Goal: Transaction & Acquisition: Purchase product/service

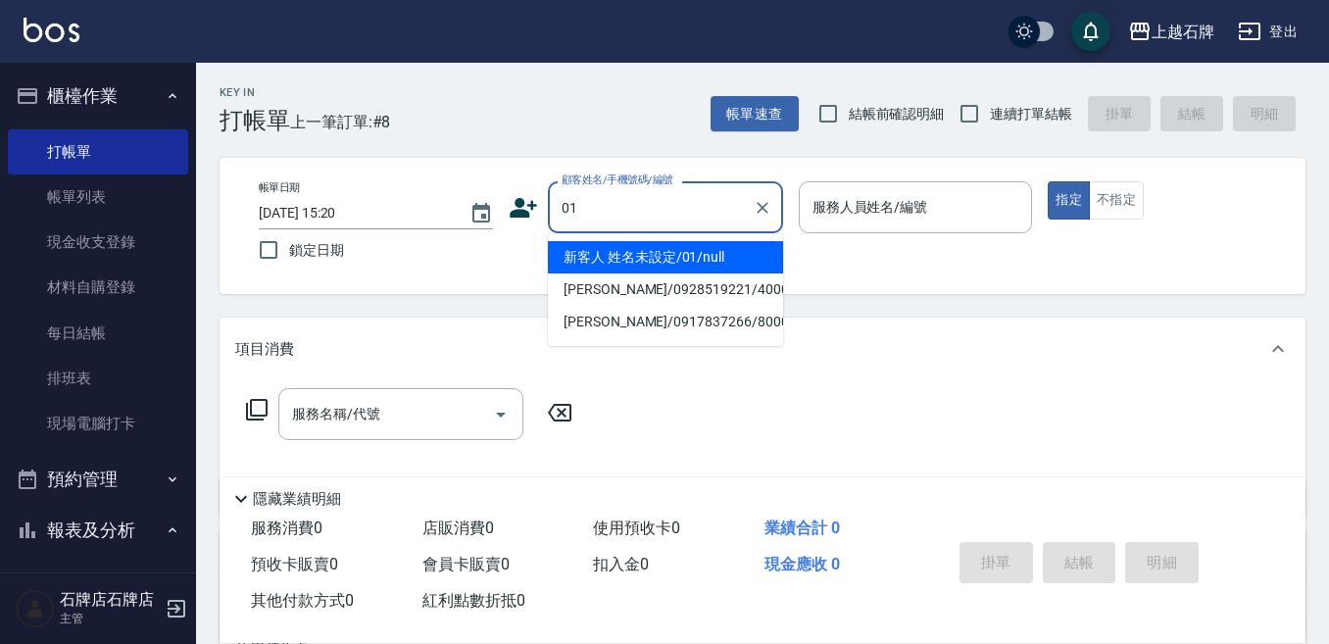
type input "新客人 姓名未設定/01/null"
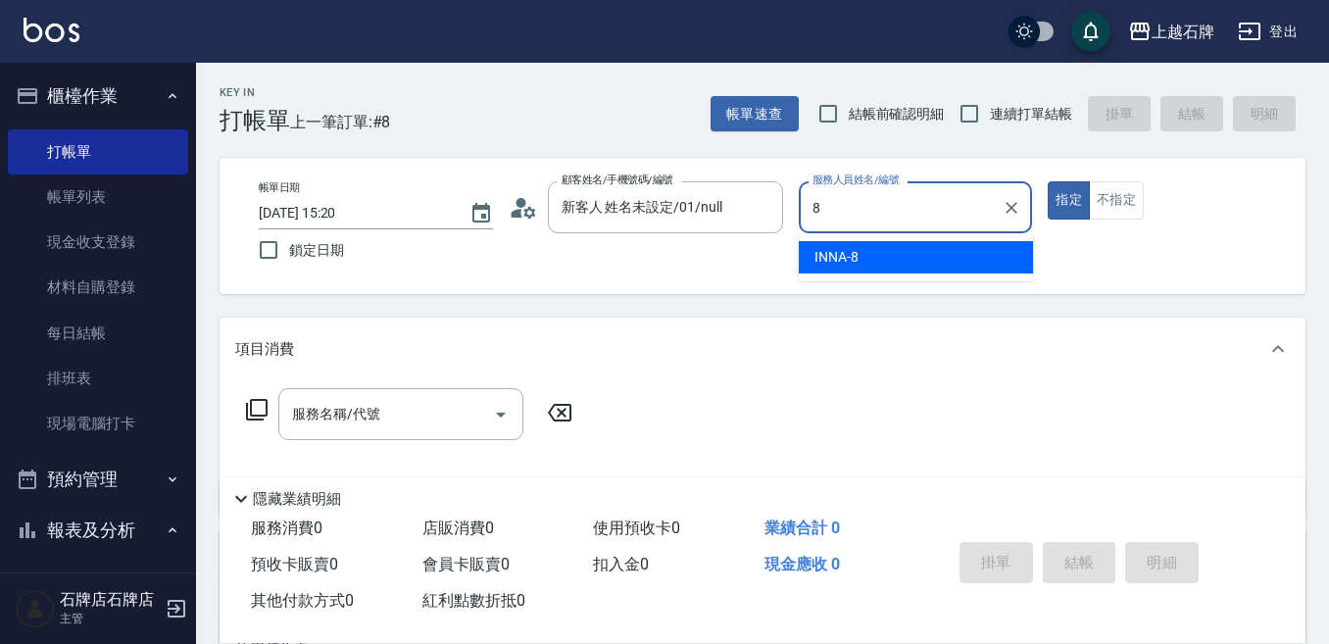
type input "INNA-8"
type button "true"
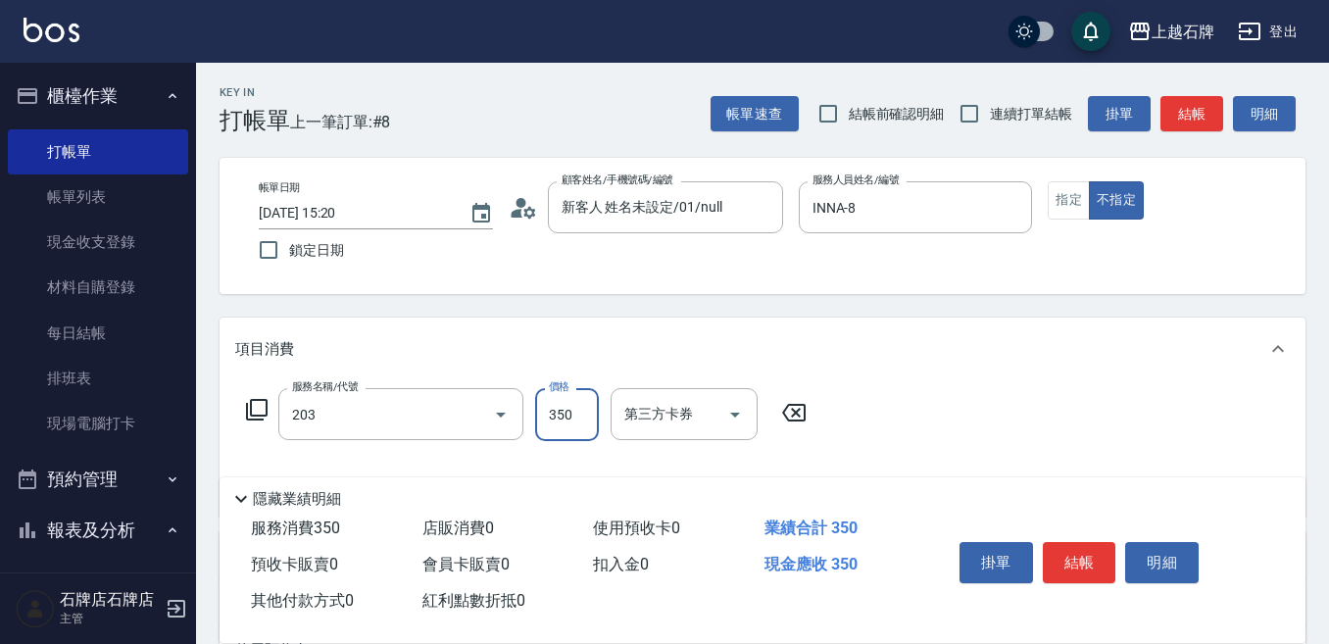
type input "B級洗+剪(203)"
type input "499"
click at [1078, 543] on button "結帳" at bounding box center [1080, 562] width 74 height 41
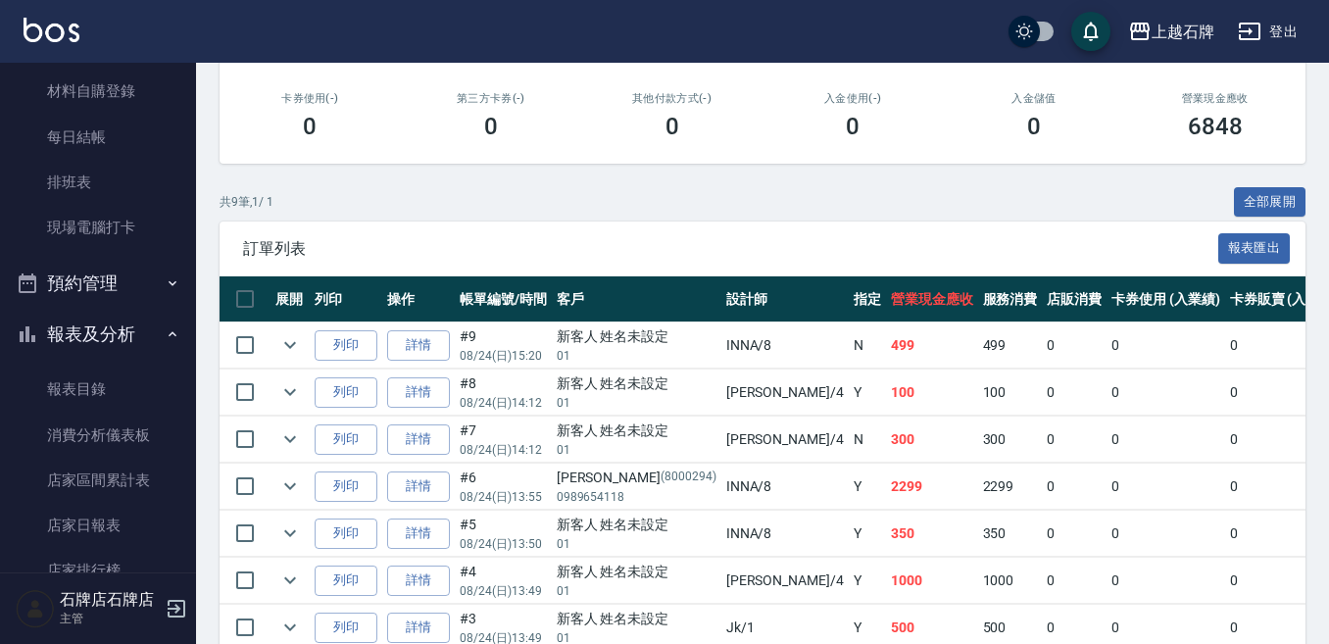
scroll to position [392, 0]
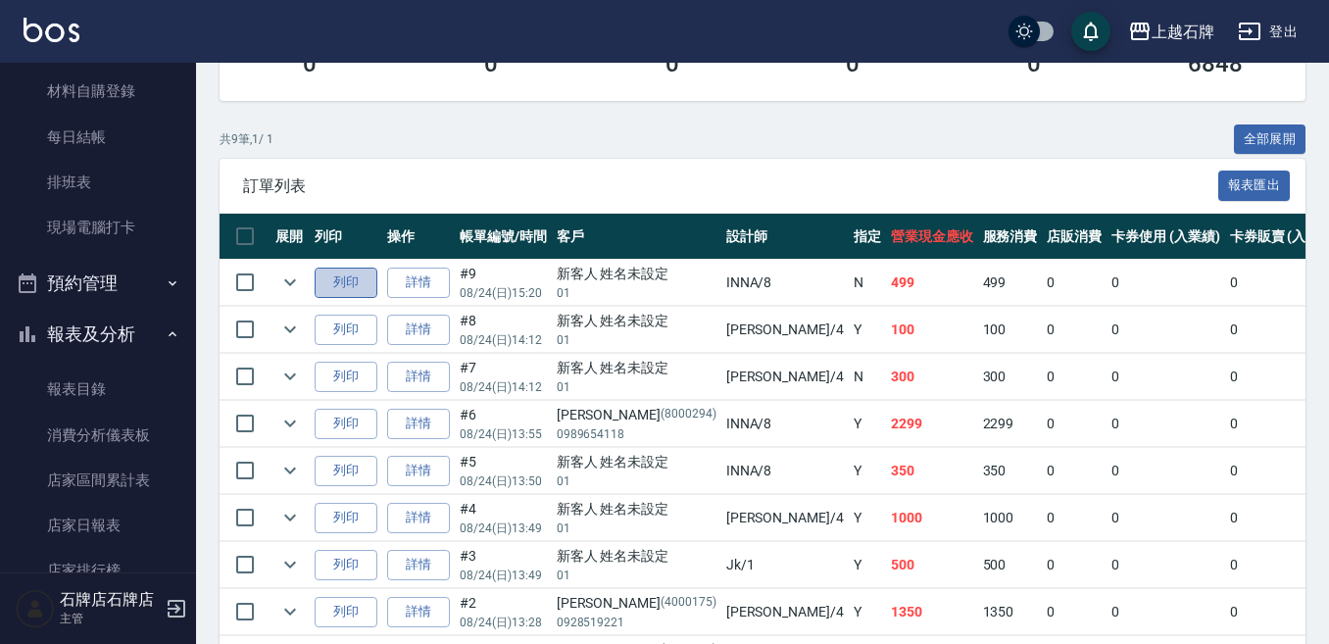
click at [359, 268] on button "列印" at bounding box center [346, 283] width 63 height 30
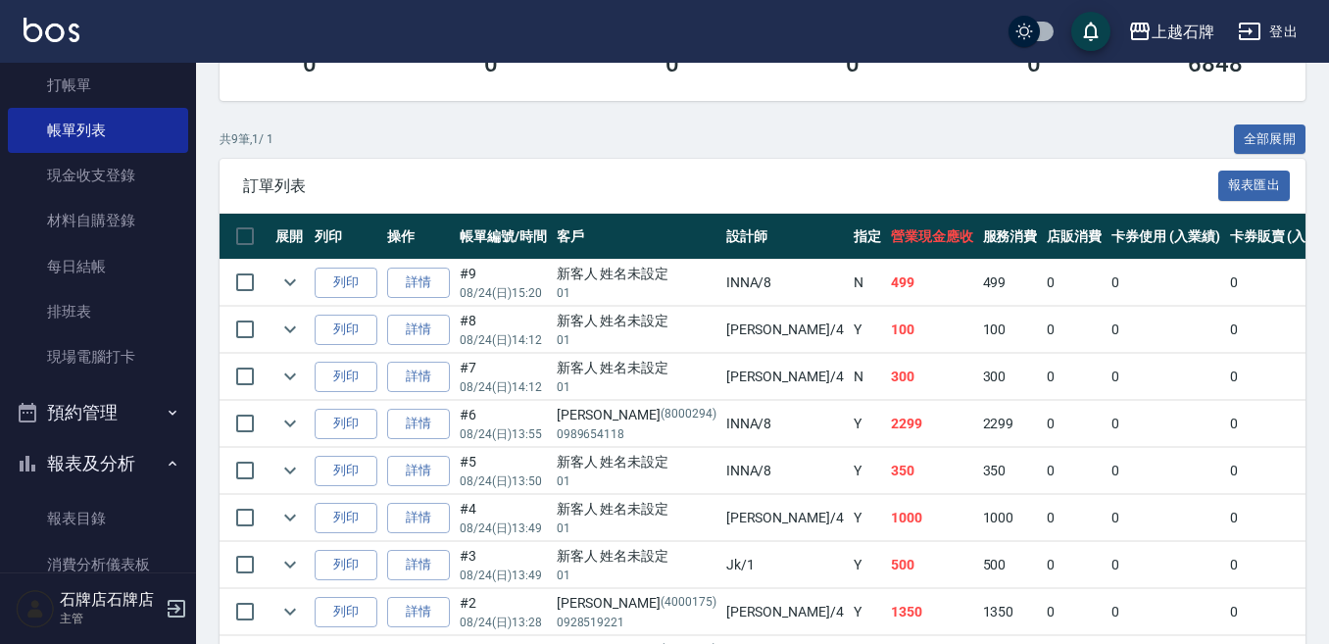
scroll to position [0, 0]
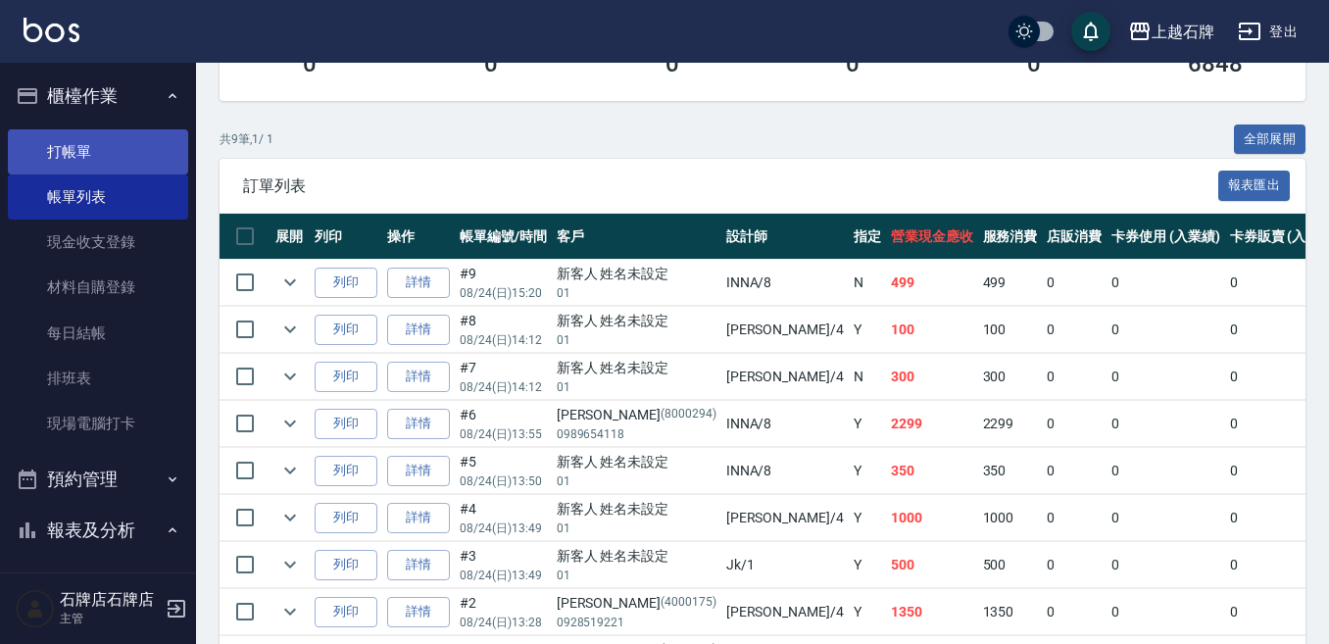
click at [125, 136] on link "打帳單" at bounding box center [98, 151] width 180 height 45
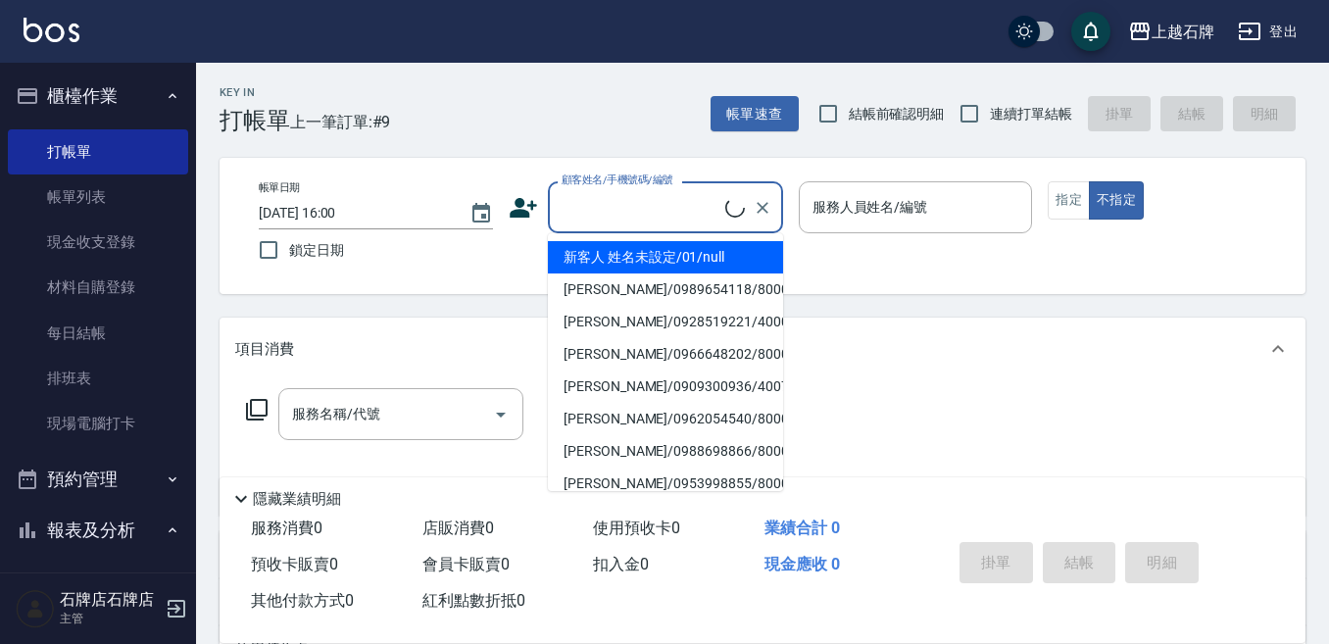
click at [651, 220] on input "顧客姓名/手機號碼/編號" at bounding box center [641, 207] width 169 height 34
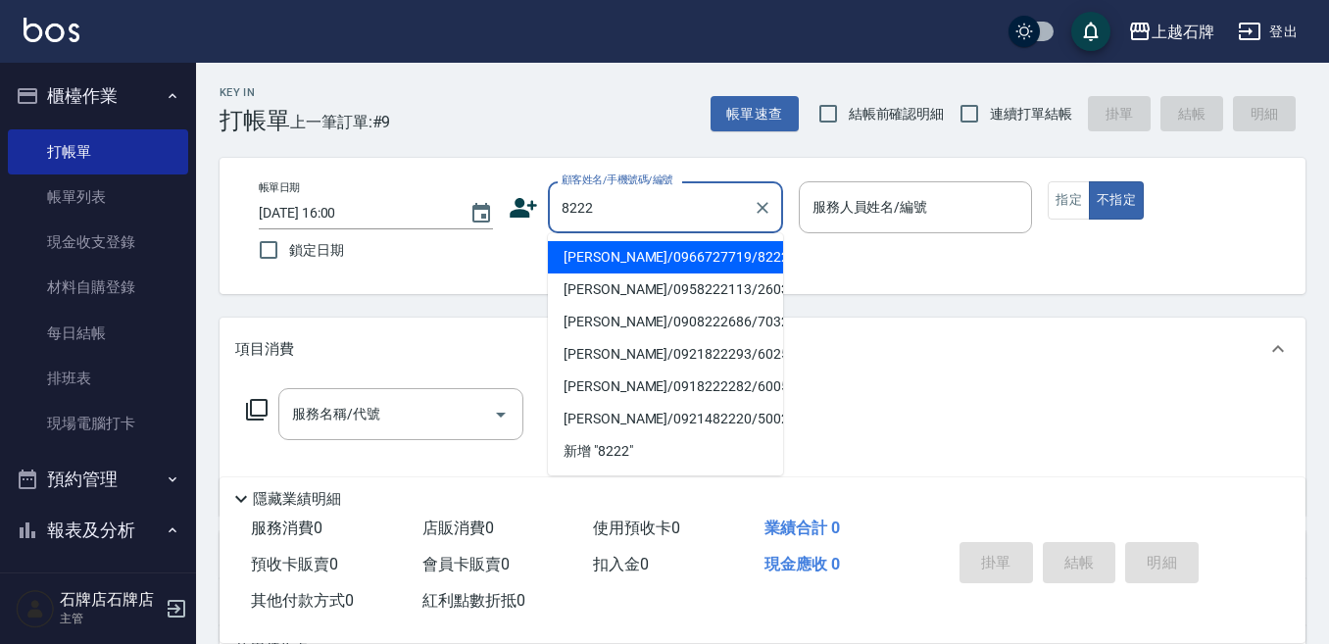
click at [768, 251] on li "[PERSON_NAME]/0966727719/8222" at bounding box center [665, 257] width 235 height 32
type input "[PERSON_NAME]/0966727719/8222"
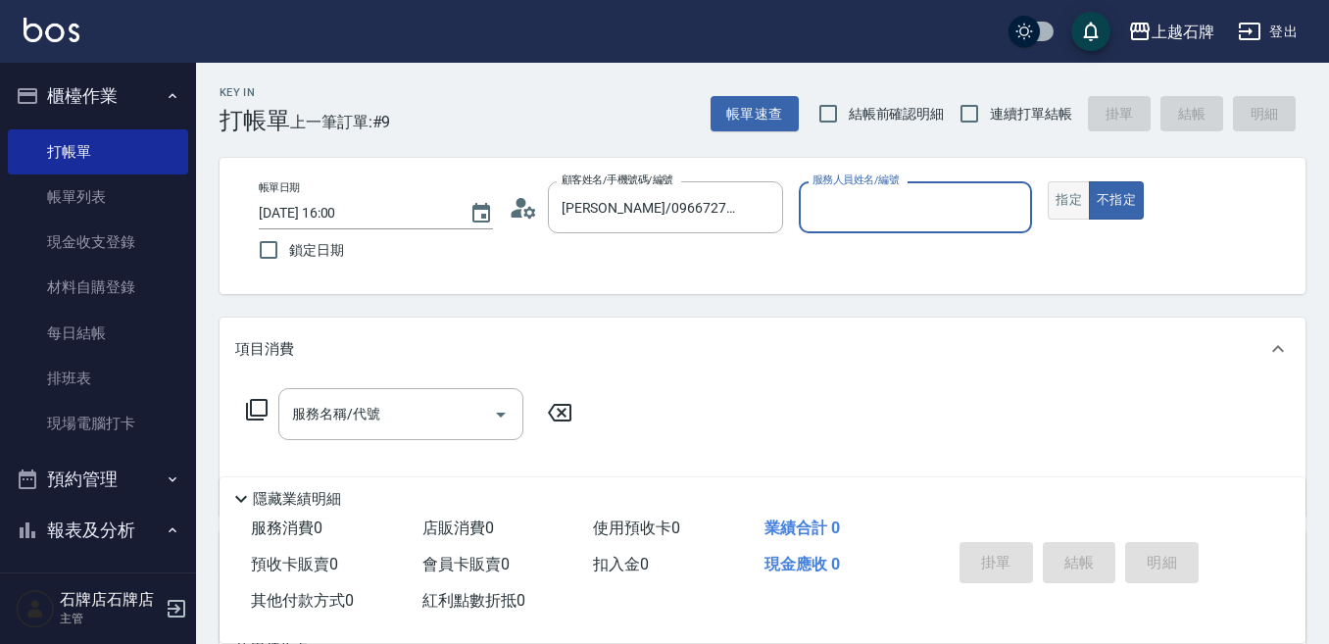
click at [1052, 186] on button "指定" at bounding box center [1069, 200] width 42 height 38
type input "Jk-1"
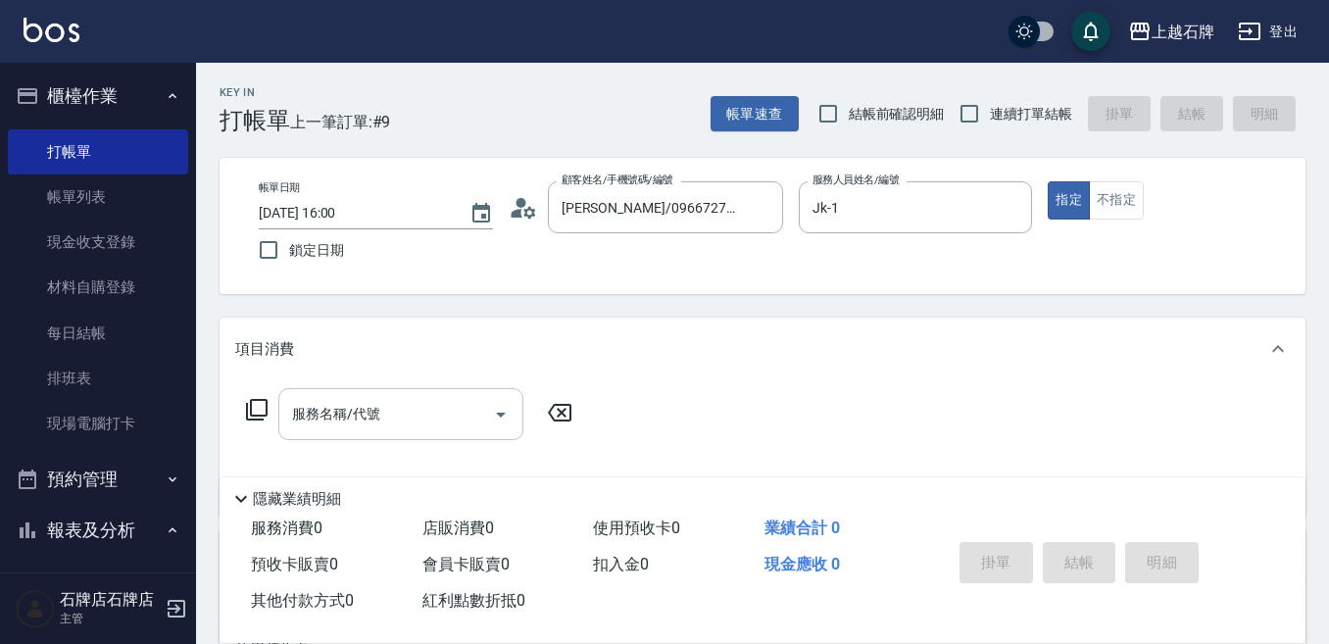
click at [411, 389] on div "服務名稱/代號" at bounding box center [400, 414] width 245 height 52
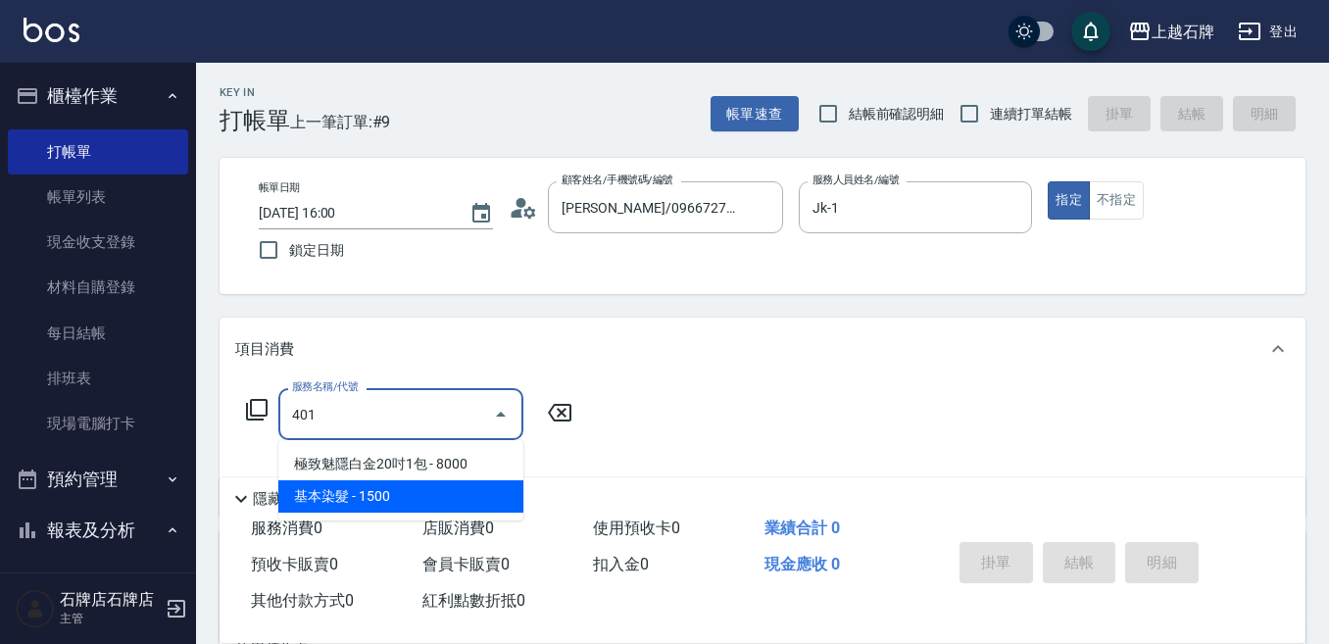
click at [478, 496] on span "基本染髮 - 1500" at bounding box center [400, 496] width 245 height 32
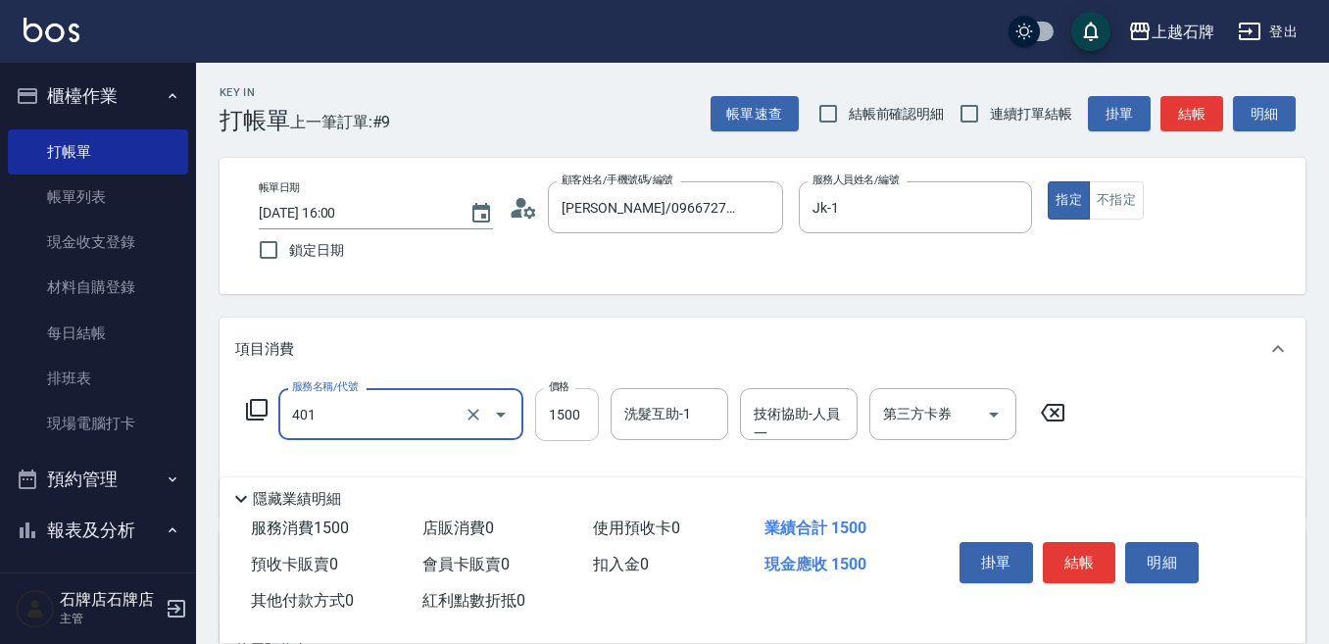
type input "基本染髮(401)"
click at [559, 428] on input "1500" at bounding box center [567, 414] width 64 height 53
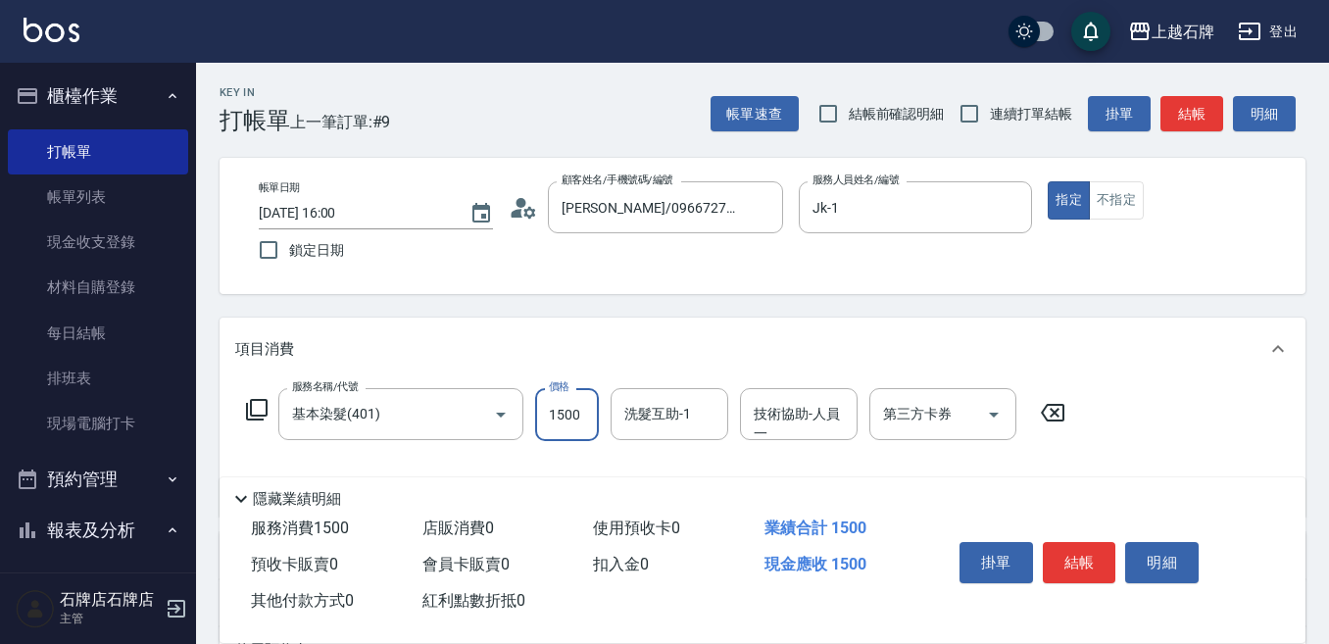
click at [559, 428] on input "1500" at bounding box center [567, 414] width 64 height 53
type input "2299"
click at [1071, 559] on button "結帳" at bounding box center [1080, 562] width 74 height 41
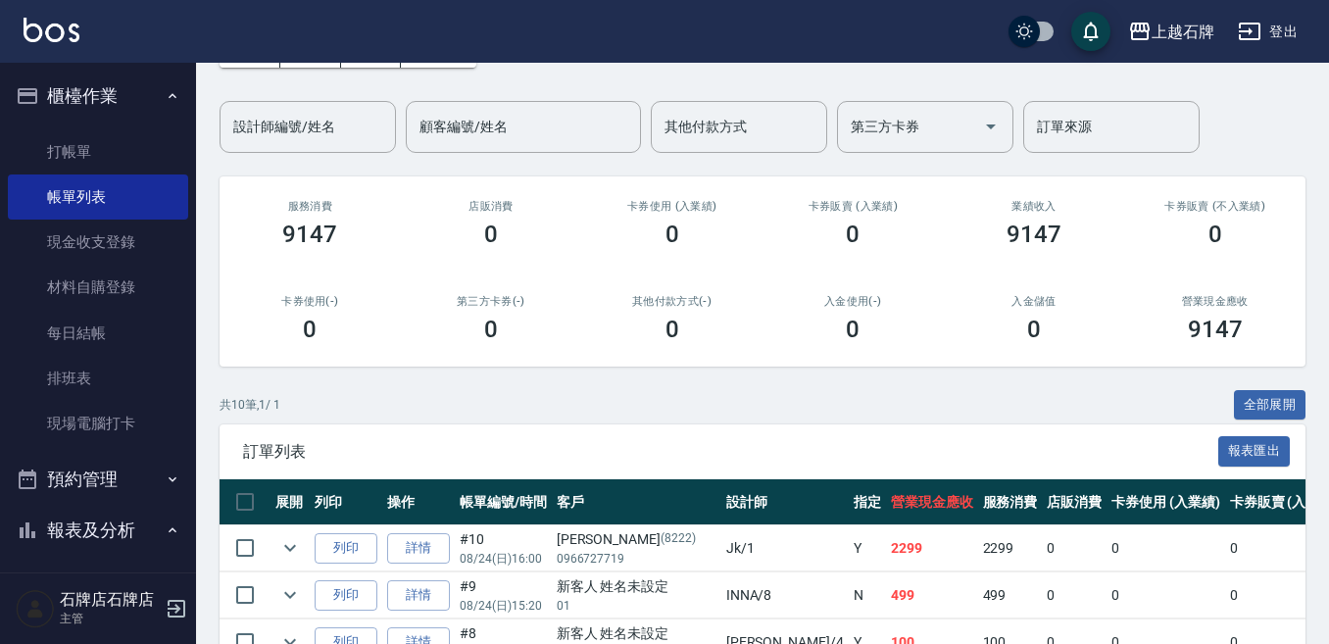
scroll to position [294, 0]
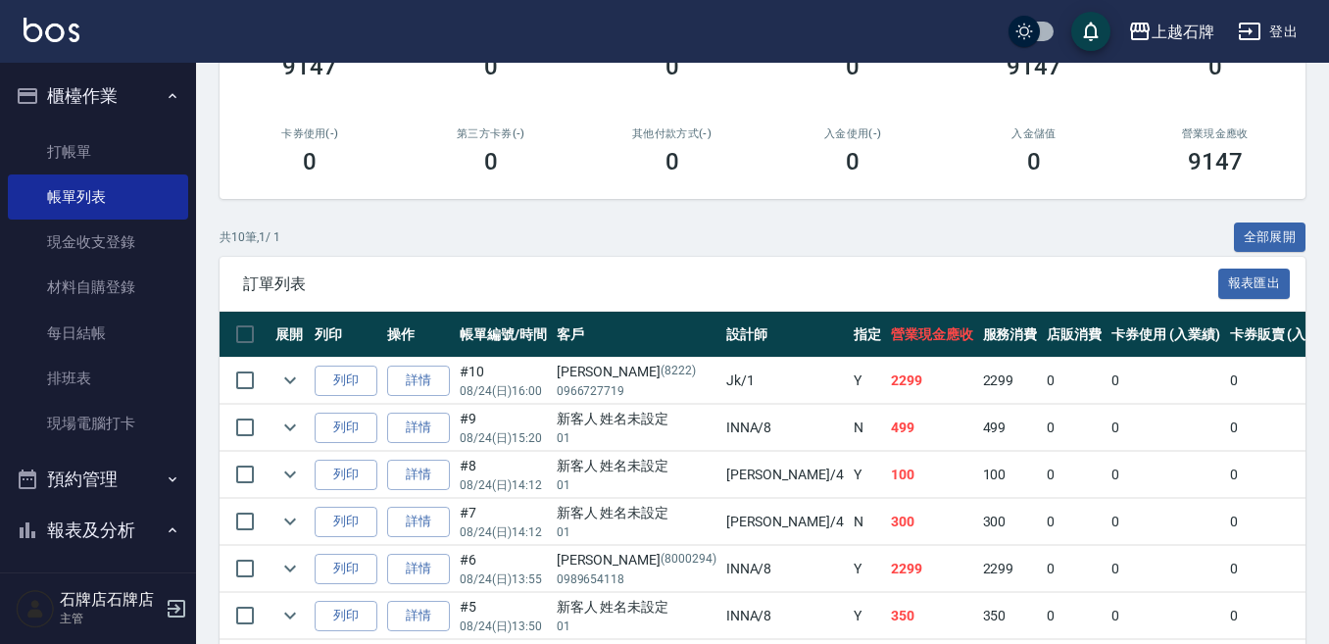
click at [377, 381] on td "列印" at bounding box center [346, 381] width 73 height 46
click at [370, 380] on button "列印" at bounding box center [346, 381] width 63 height 30
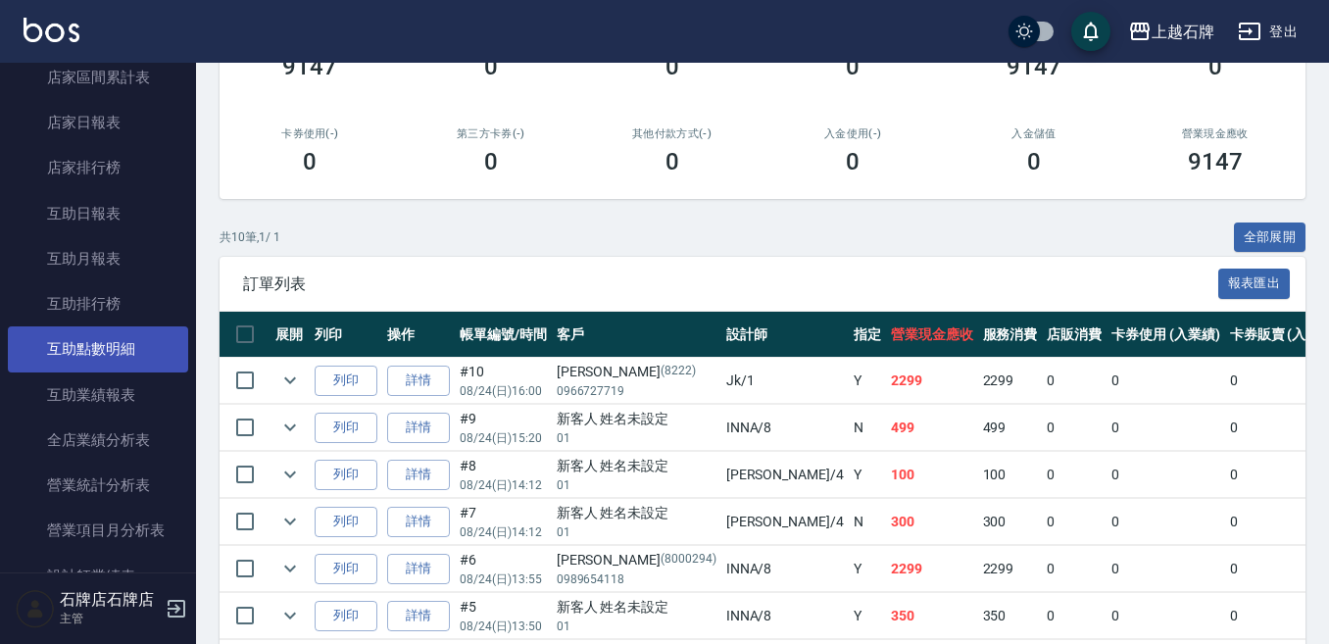
scroll to position [686, 0]
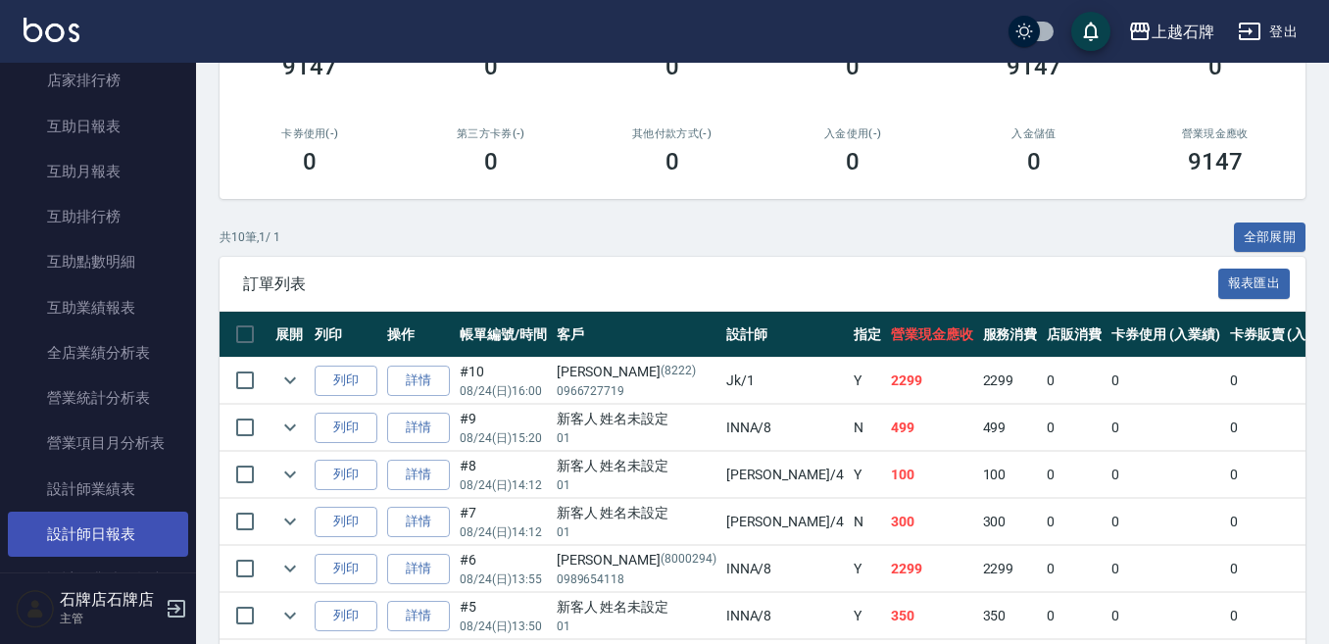
click at [125, 512] on link "設計師日報表" at bounding box center [98, 534] width 180 height 45
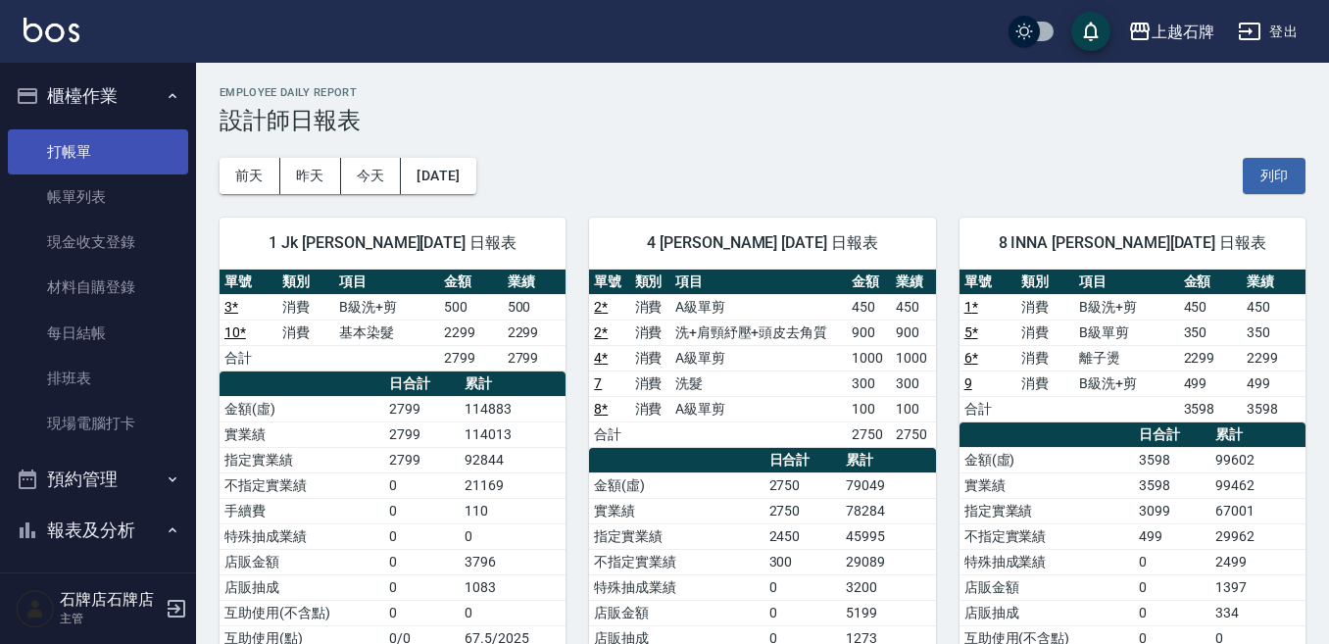
click at [132, 148] on link "打帳單" at bounding box center [98, 151] width 180 height 45
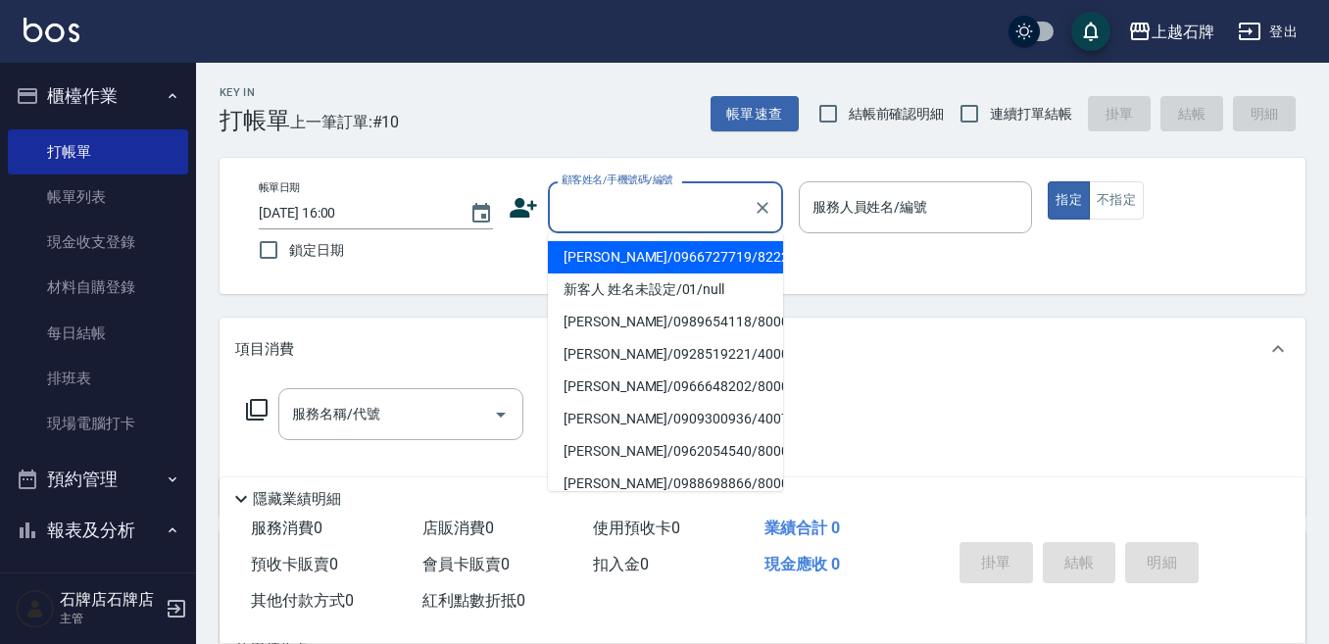
click at [679, 205] on input "顧客姓名/手機號碼/編號" at bounding box center [651, 207] width 188 height 34
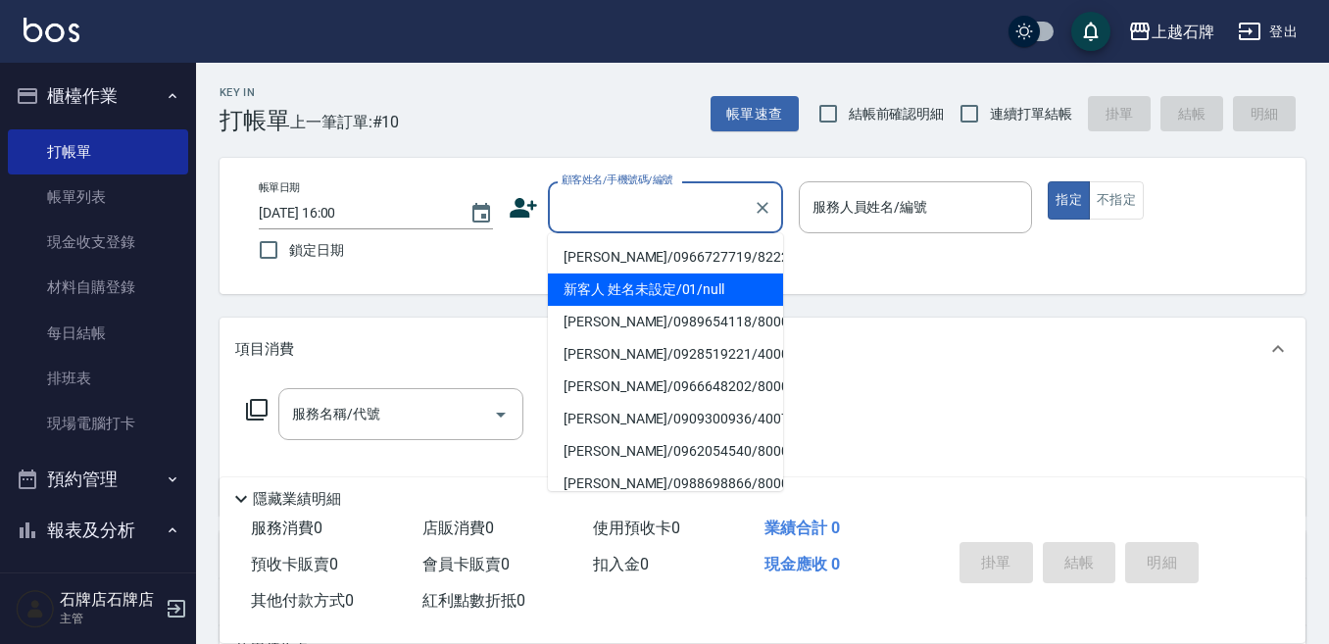
drag, startPoint x: 743, startPoint y: 291, endPoint x: 868, endPoint y: 249, distance: 131.4
click at [745, 291] on li "新客人 姓名未設定/01/null" at bounding box center [665, 290] width 235 height 32
type input "1"
type input "新客人 姓名未設定/01/null"
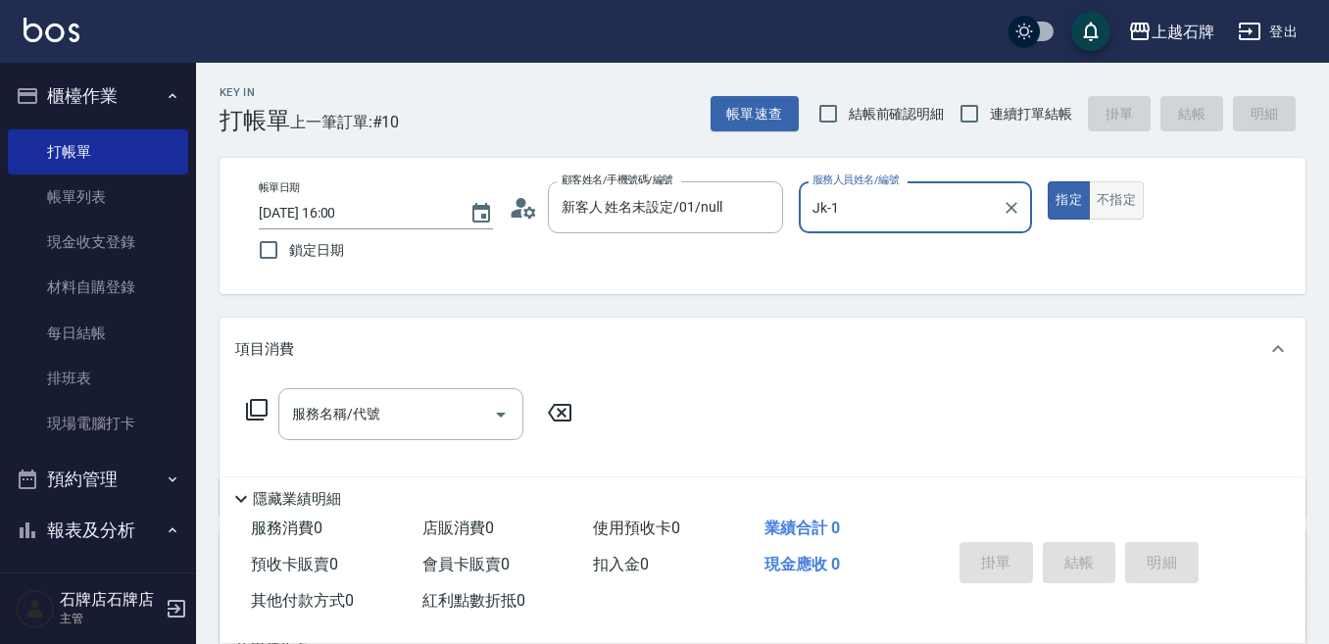
type input "Jk-1"
drag, startPoint x: 1119, startPoint y: 196, endPoint x: 1120, endPoint y: 213, distance: 16.7
click at [1120, 196] on button "不指定" at bounding box center [1116, 200] width 55 height 38
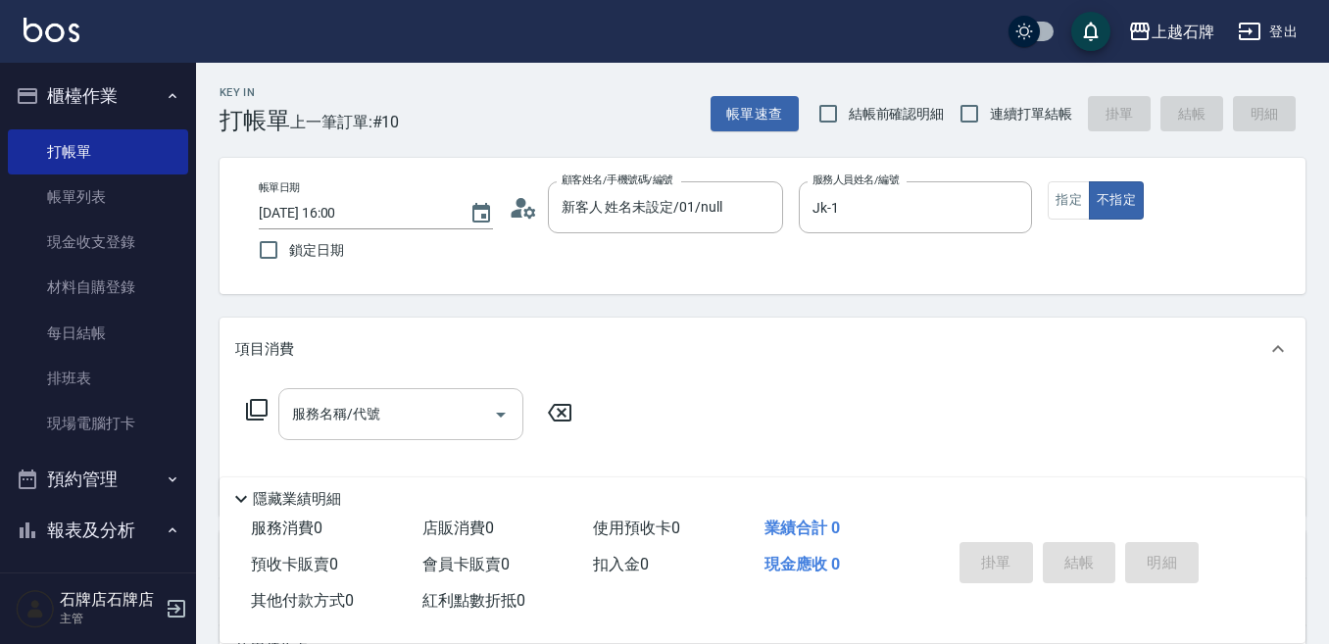
click at [382, 405] on input "服務名稱/代號" at bounding box center [386, 414] width 198 height 34
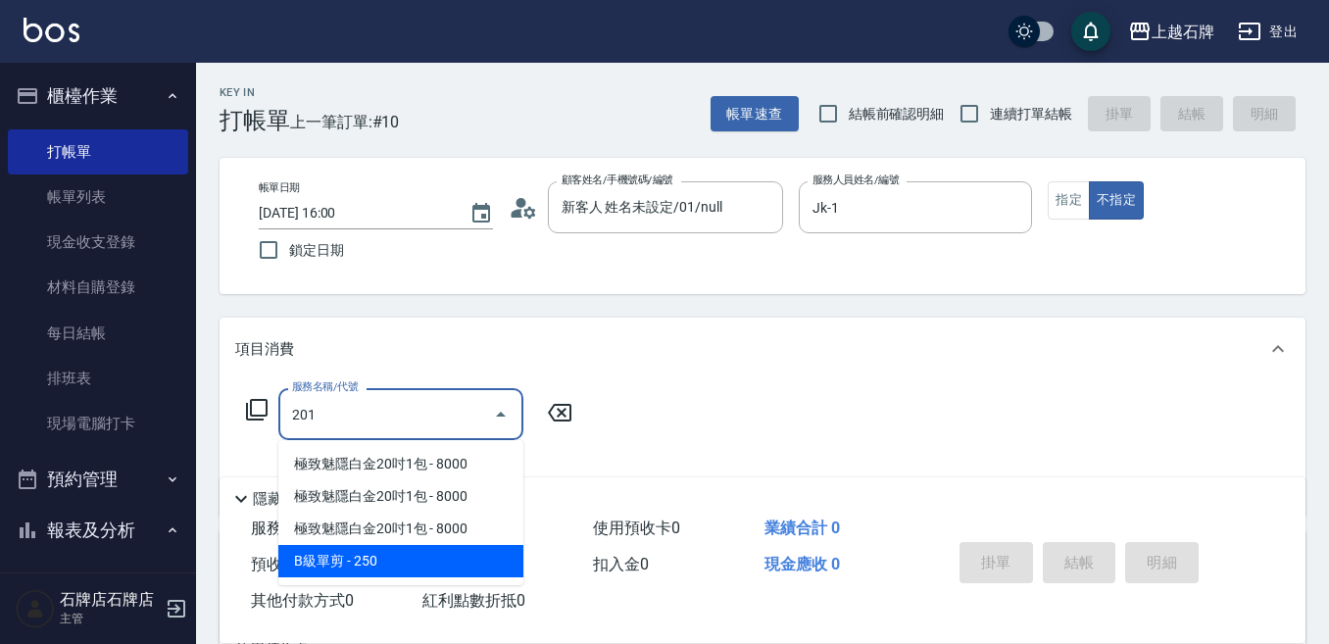
click at [400, 558] on span "B級單剪 - 250" at bounding box center [400, 561] width 245 height 32
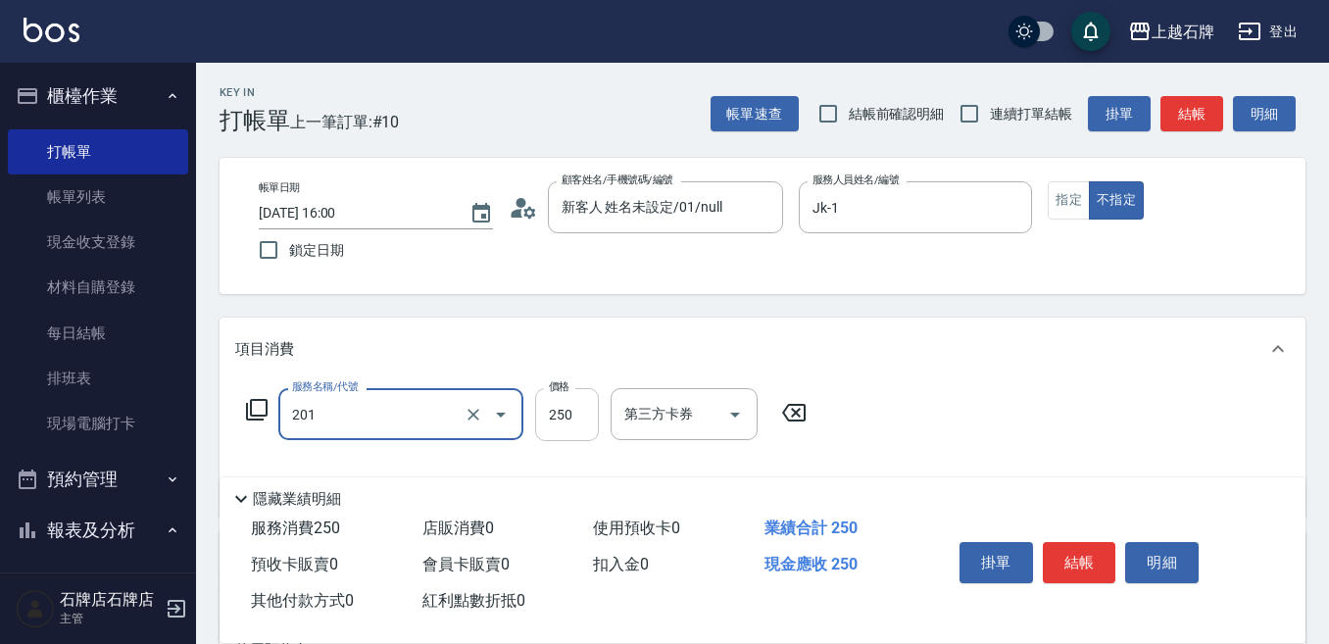
type input "B級單剪(201)"
click at [566, 422] on input "250" at bounding box center [567, 414] width 64 height 53
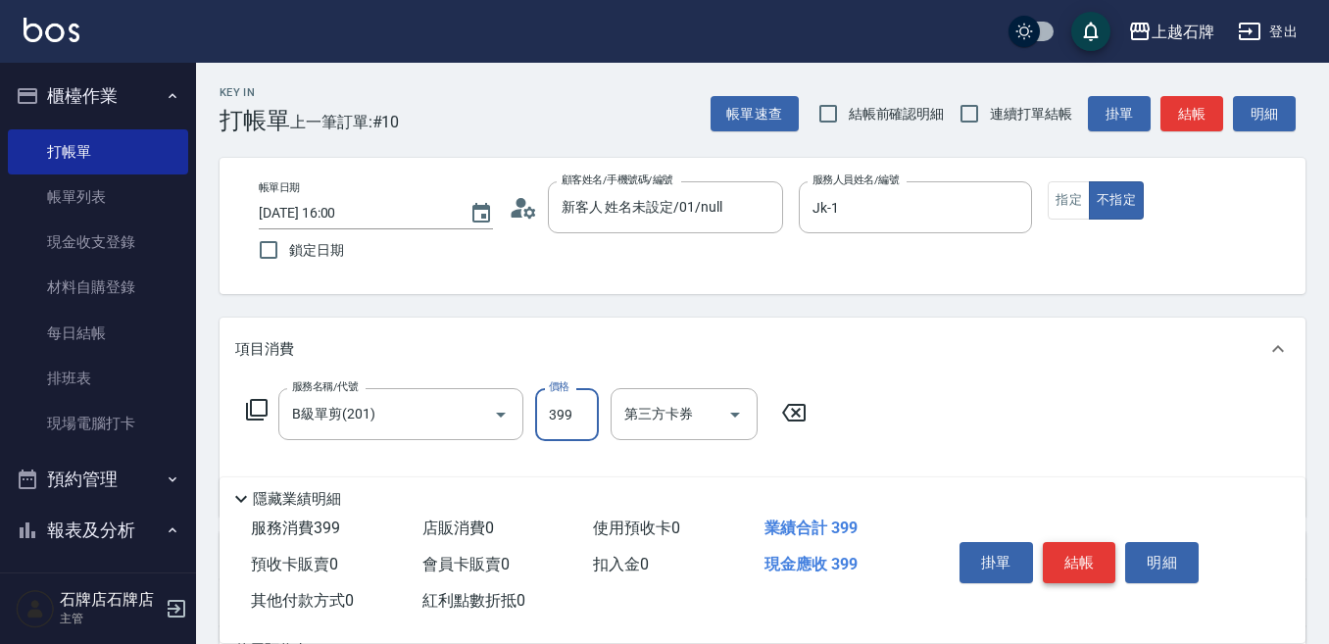
type input "399"
click at [1099, 554] on button "結帳" at bounding box center [1080, 562] width 74 height 41
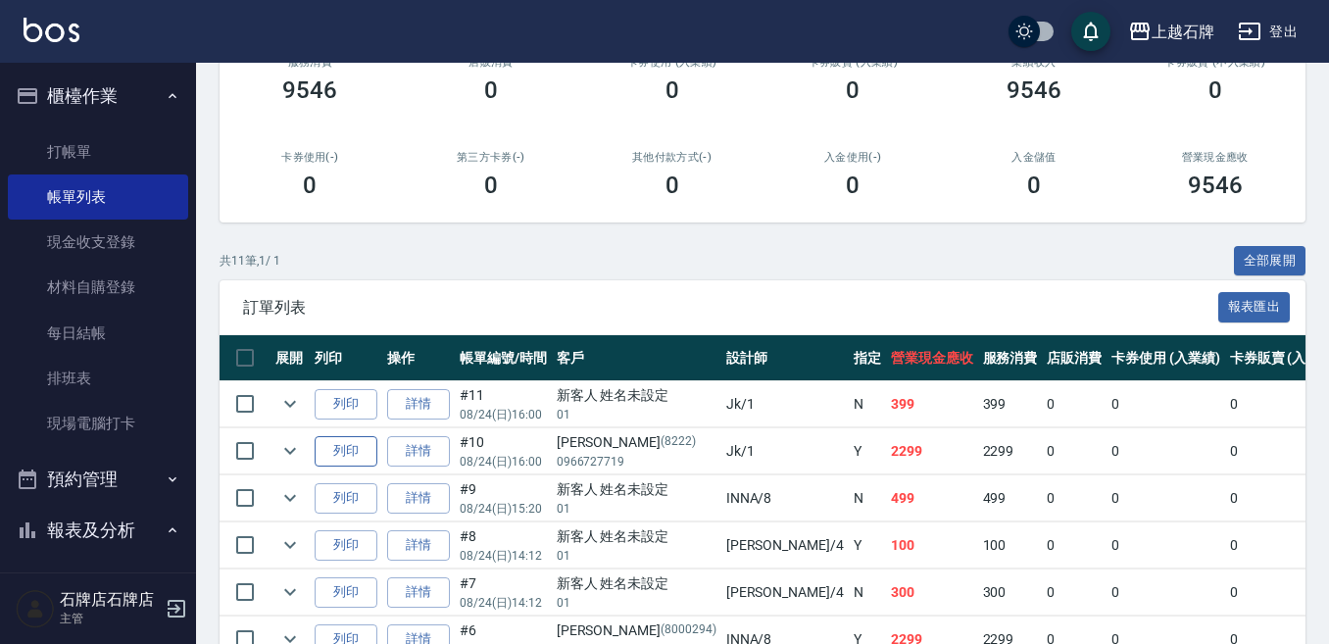
scroll to position [294, 0]
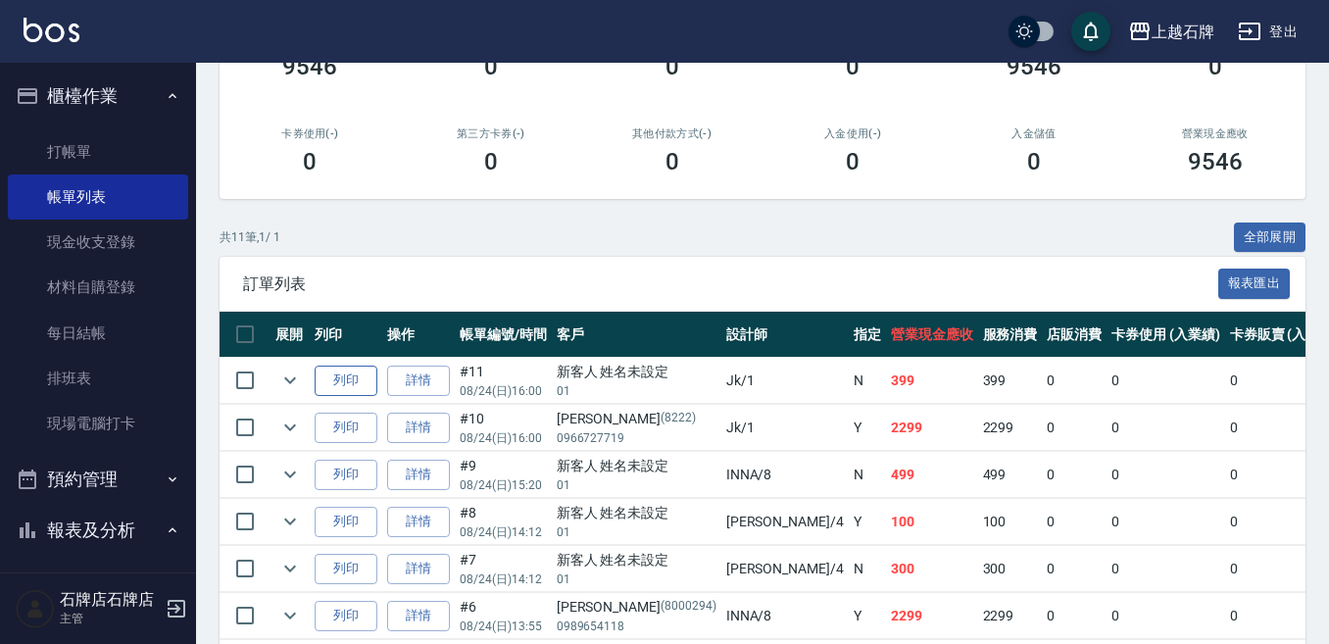
click at [363, 384] on button "列印" at bounding box center [346, 381] width 63 height 30
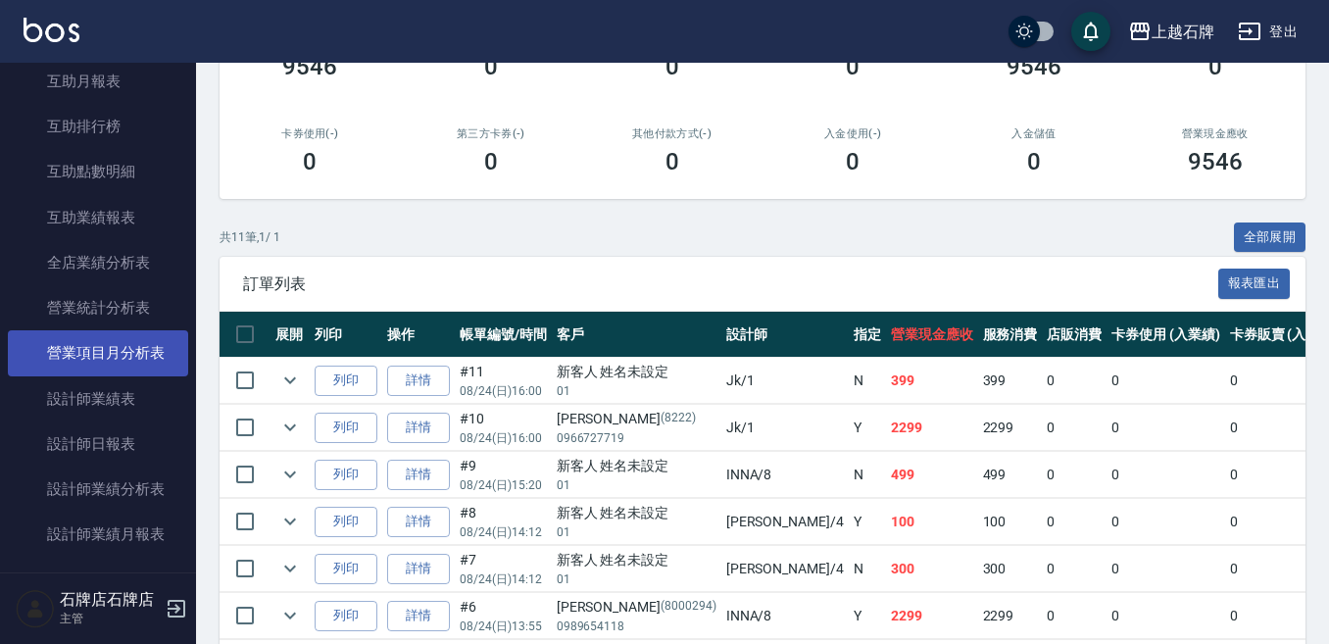
scroll to position [784, 0]
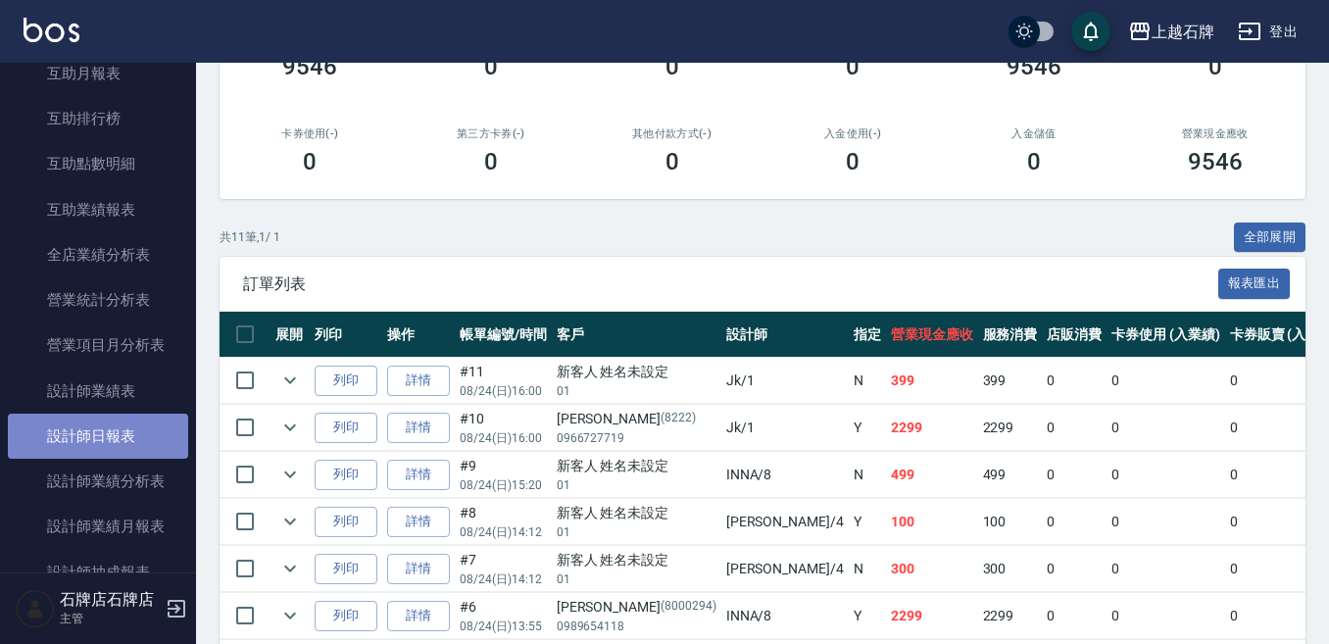
click at [103, 423] on link "設計師日報表" at bounding box center [98, 436] width 180 height 45
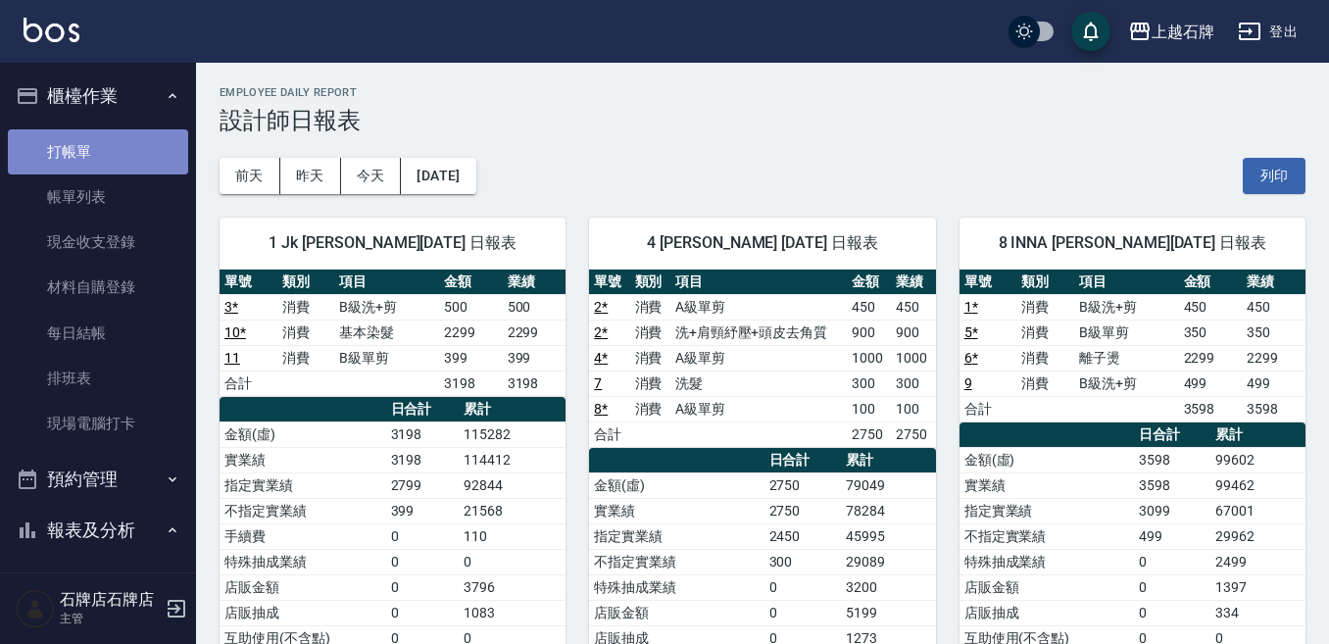
click at [107, 141] on link "打帳單" at bounding box center [98, 151] width 180 height 45
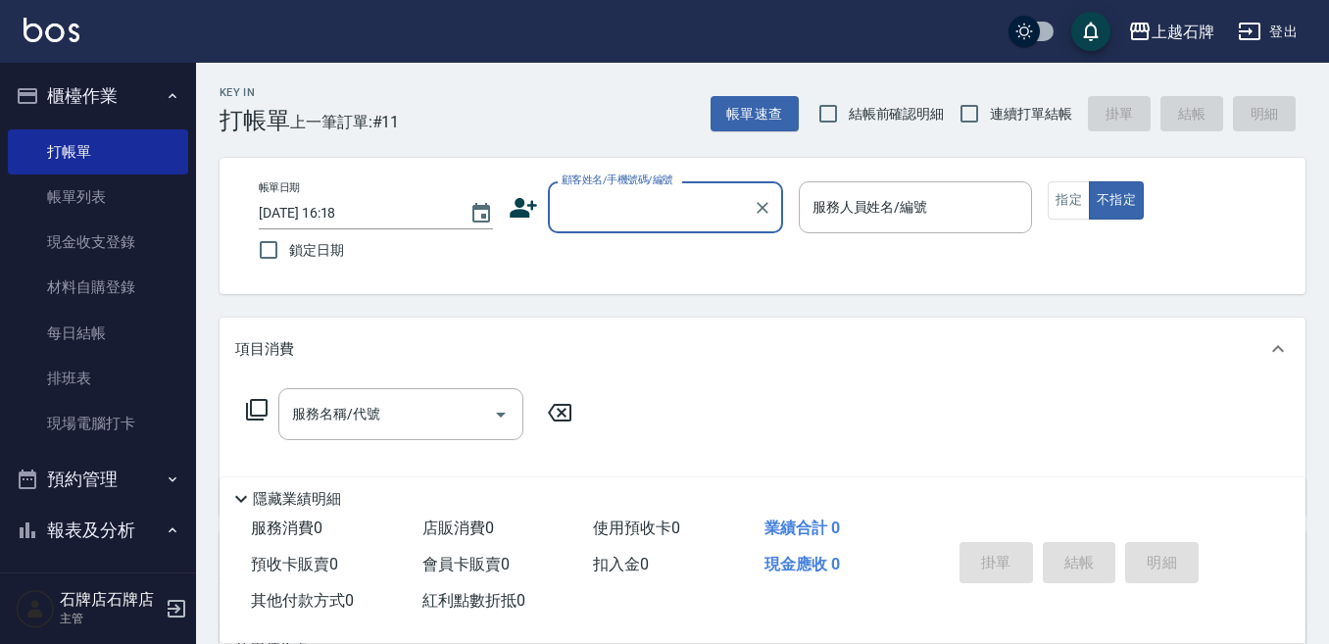
click at [661, 113] on div "Key In 打帳單 上一筆訂單:#11 帳單速查 結帳前確認明細 連續打單結帳 掛單 結帳 明細" at bounding box center [751, 99] width 1110 height 72
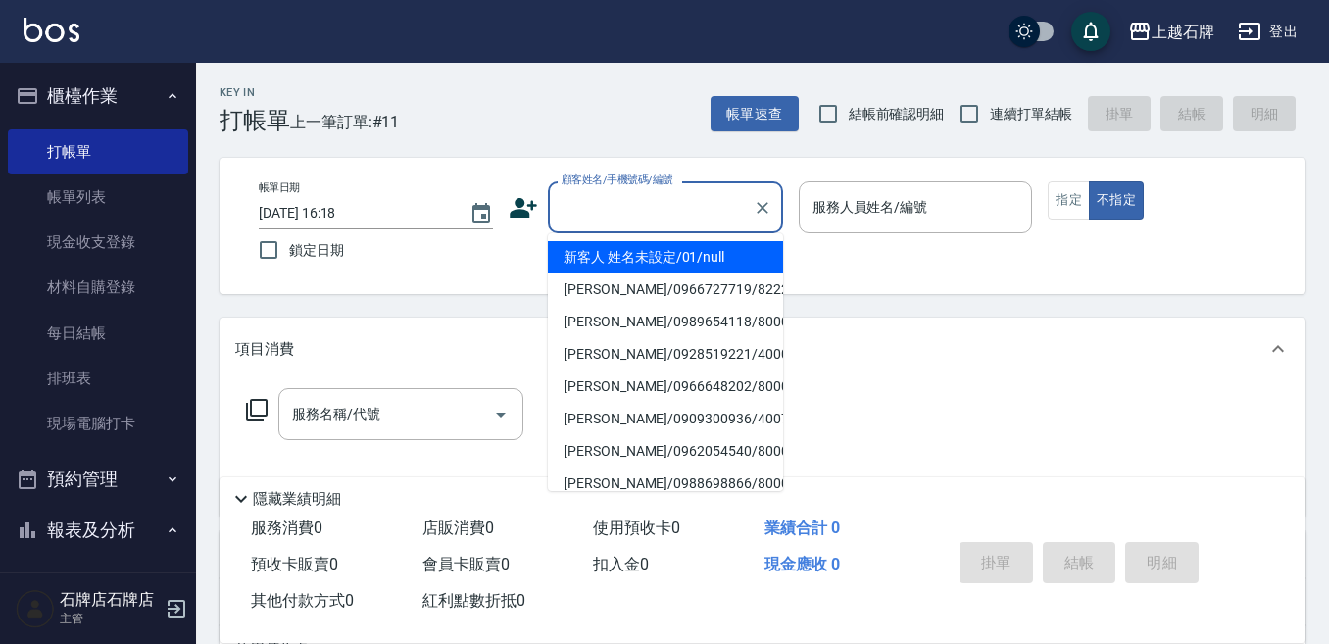
click at [681, 211] on input "顧客姓名/手機號碼/編號" at bounding box center [651, 207] width 188 height 34
click at [691, 252] on li "新客人 姓名未設定/01/null" at bounding box center [665, 257] width 235 height 32
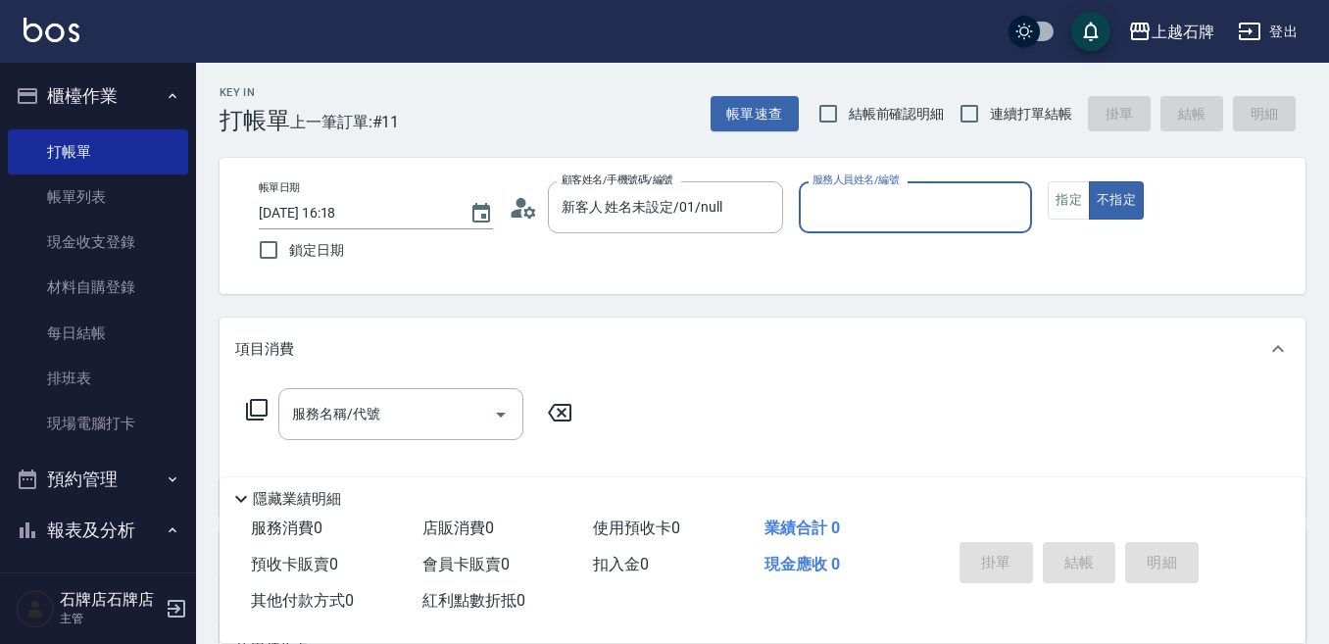
type input "新客人 姓名未設定/01/null"
drag, startPoint x: 896, startPoint y: 208, endPoint x: 901, endPoint y: 230, distance: 23.1
click at [899, 219] on input "服務人員姓名/編號" at bounding box center [916, 207] width 217 height 34
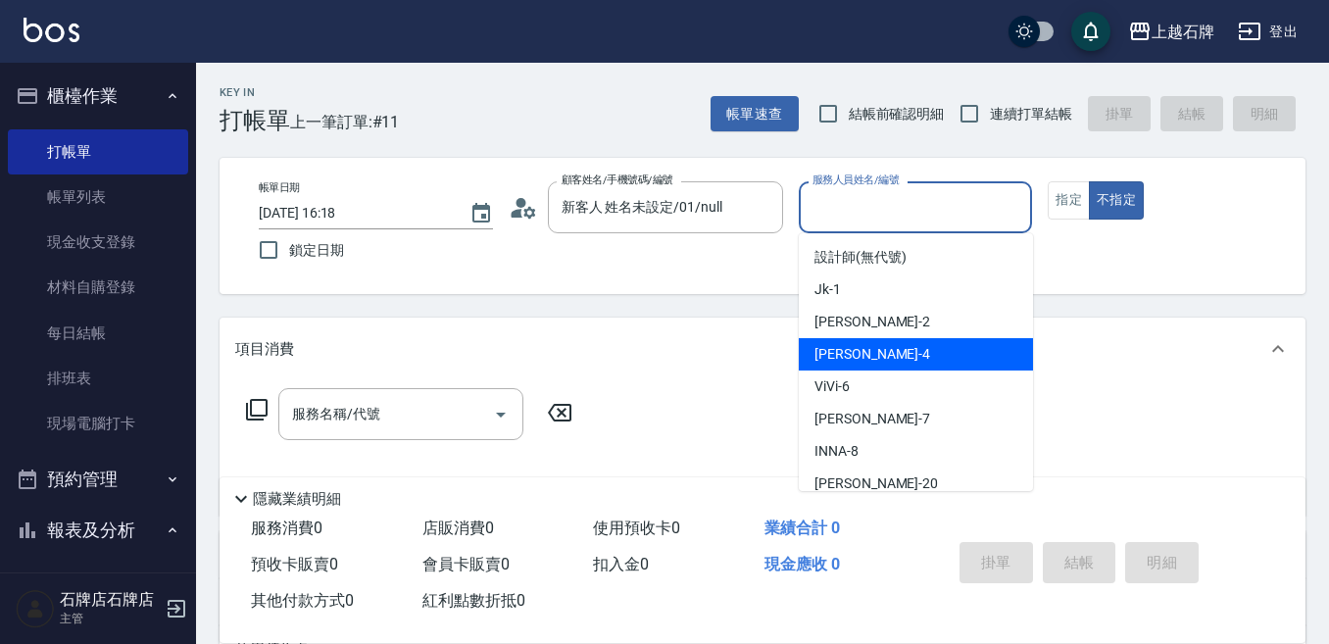
drag, startPoint x: 912, startPoint y: 352, endPoint x: 716, endPoint y: 380, distance: 198.1
click at [913, 352] on div "[PERSON_NAME] -4" at bounding box center [916, 354] width 234 height 32
type input "[PERSON_NAME]-4"
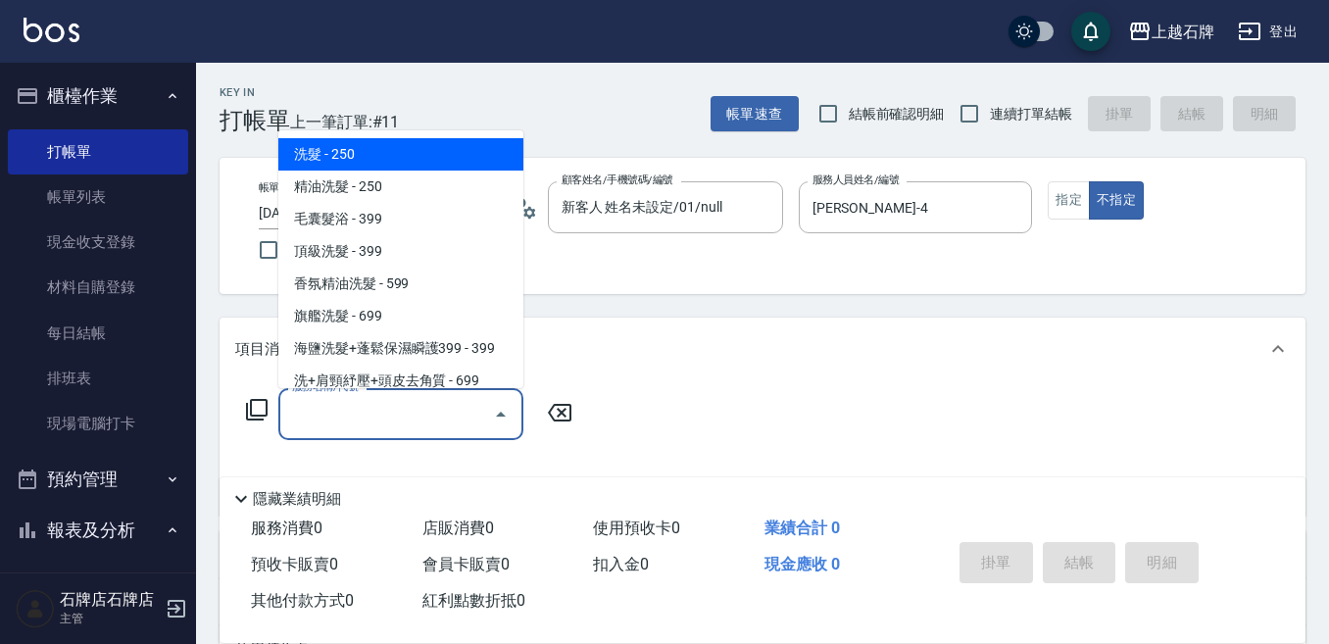
click at [441, 415] on input "服務名稱/代號" at bounding box center [386, 414] width 198 height 34
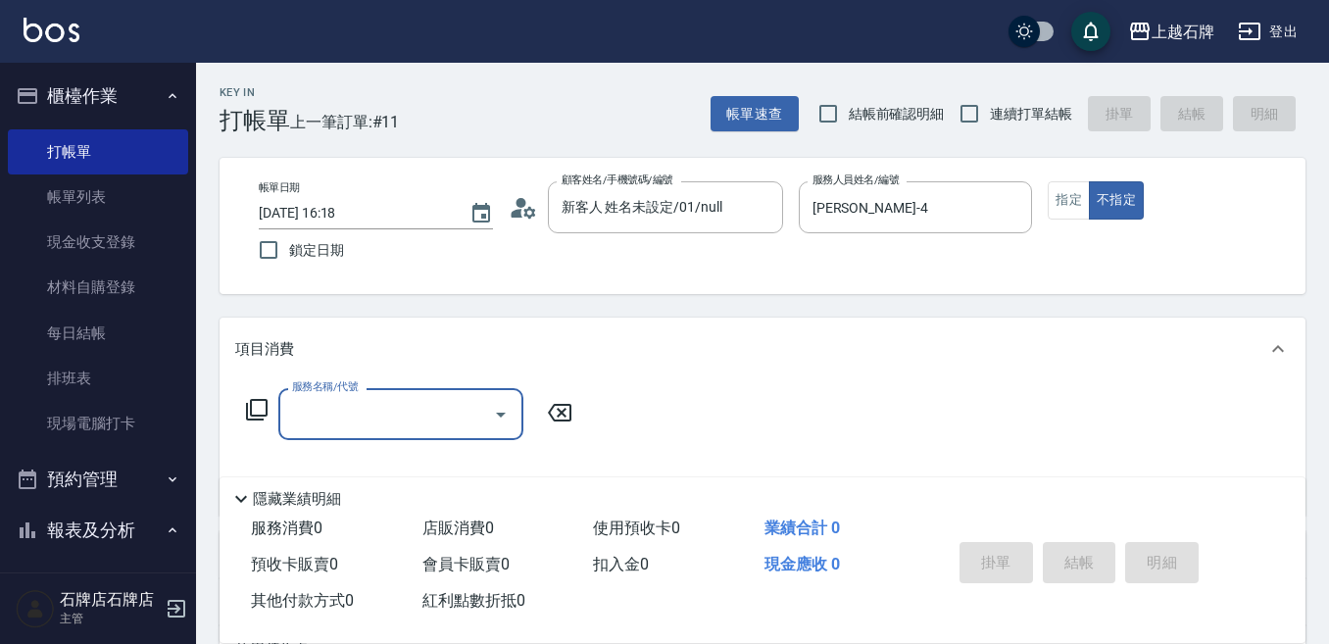
click at [450, 424] on input "服務名稱/代號" at bounding box center [386, 414] width 198 height 34
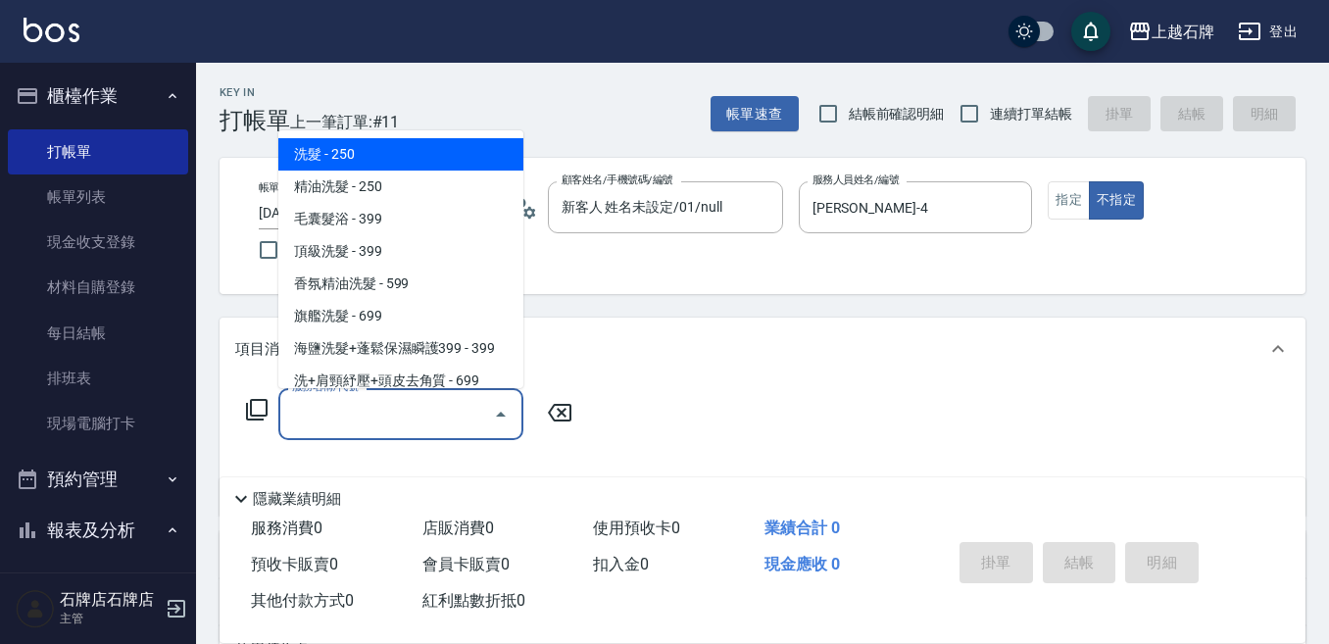
click at [450, 424] on input "服務名稱/代號" at bounding box center [386, 414] width 198 height 34
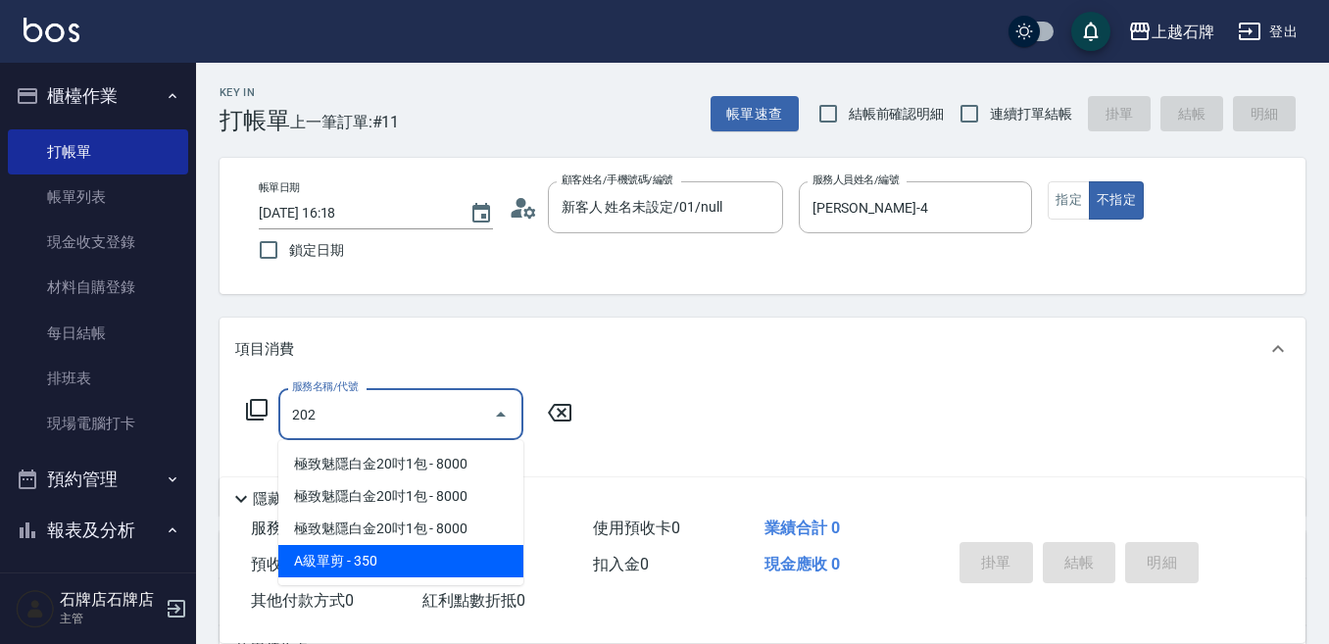
click at [475, 568] on span "A級單剪 - 350" at bounding box center [400, 561] width 245 height 32
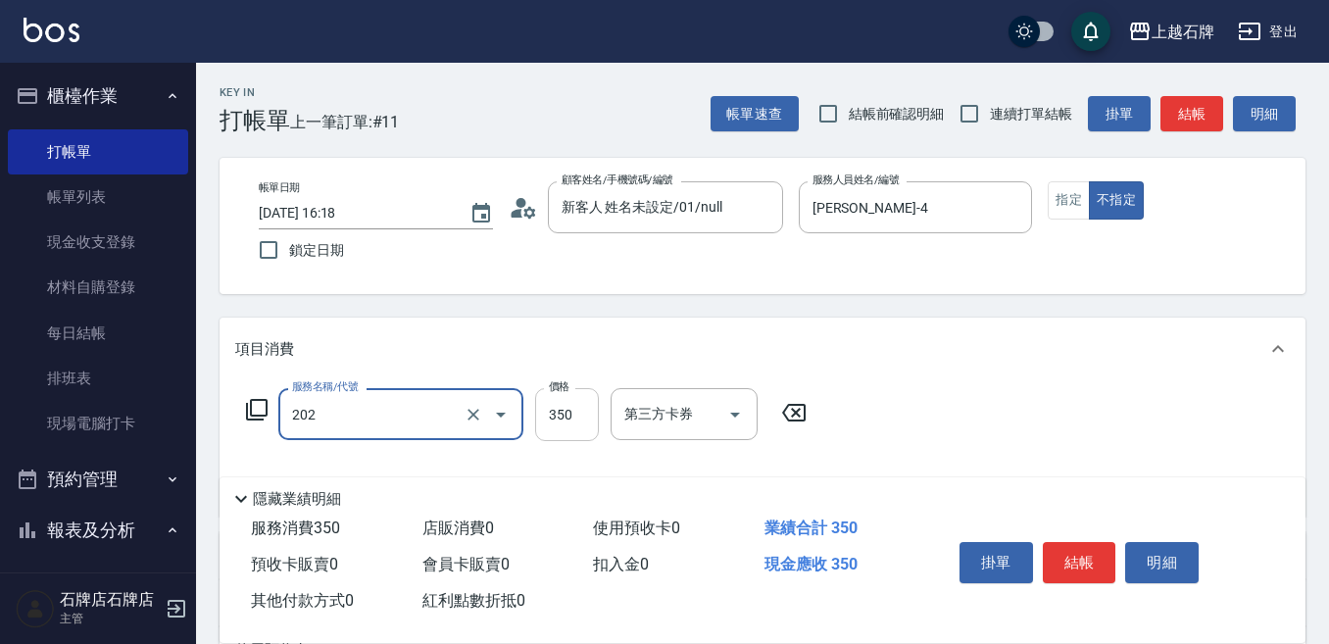
type input "A級單剪(202)"
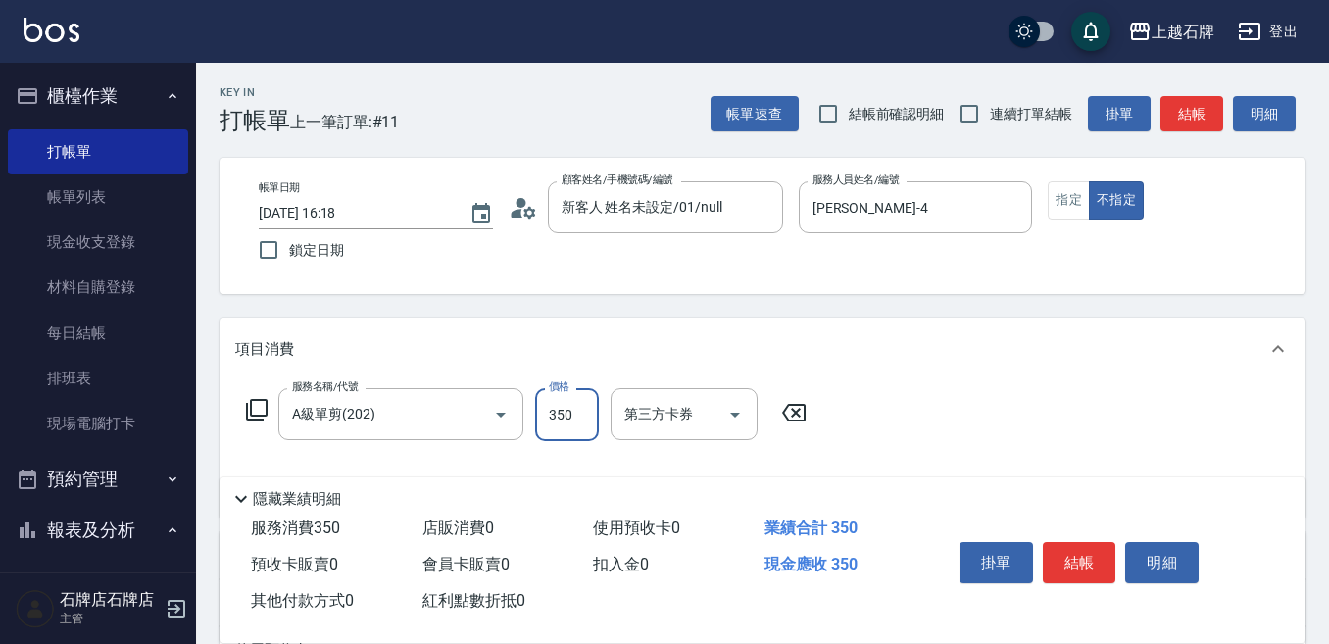
click at [573, 423] on input "350" at bounding box center [567, 414] width 64 height 53
type input "450"
click at [1070, 214] on button "指定" at bounding box center [1069, 200] width 42 height 38
click at [1065, 555] on button "結帳" at bounding box center [1080, 562] width 74 height 41
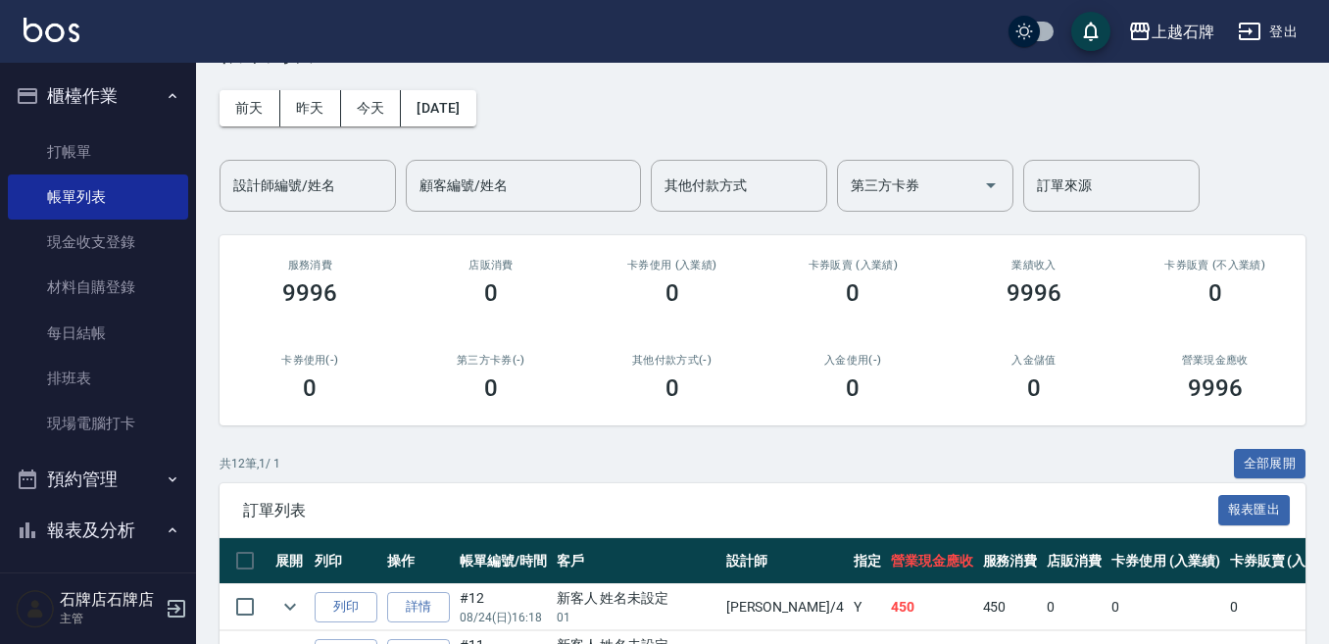
scroll to position [196, 0]
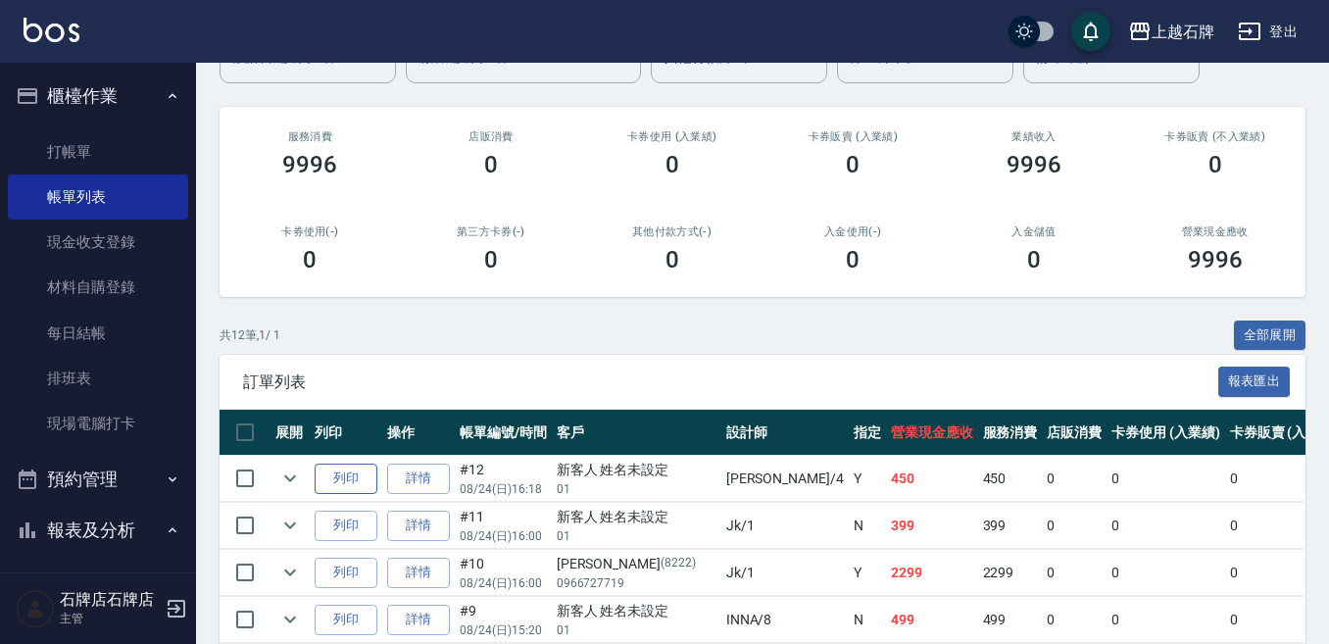
click at [350, 477] on button "列印" at bounding box center [346, 479] width 63 height 30
click at [79, 149] on link "打帳單" at bounding box center [98, 151] width 180 height 45
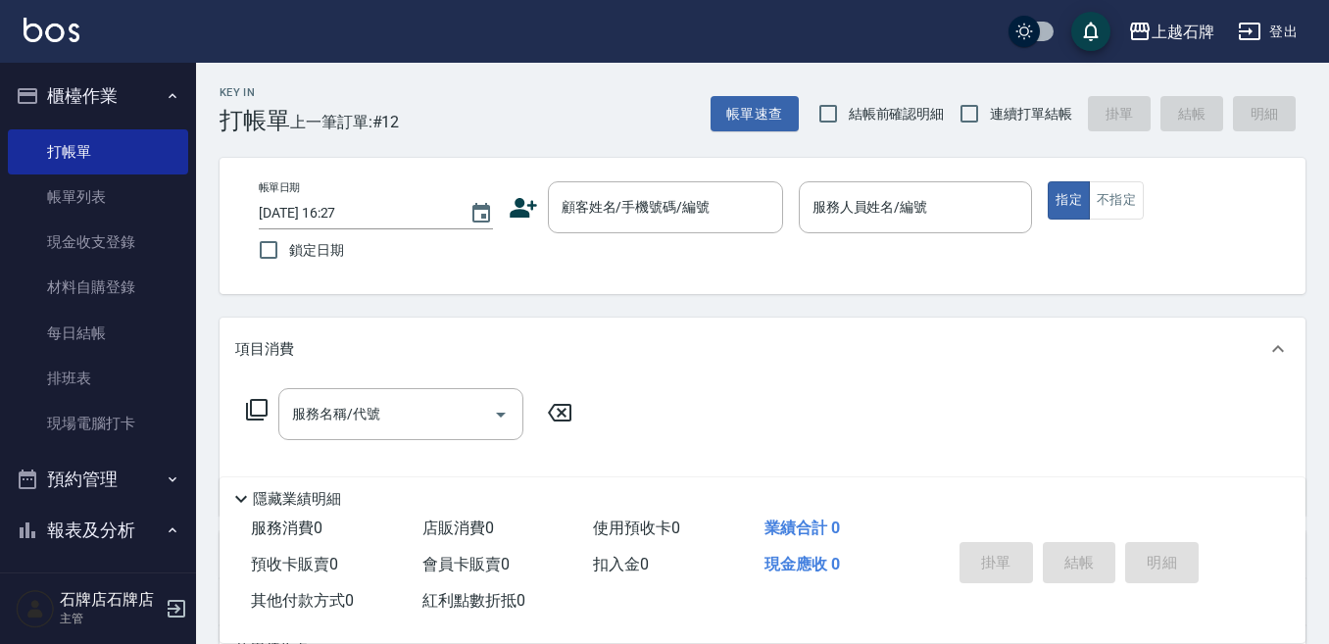
click at [509, 97] on div "Key In 打帳單 上一筆訂單:#12 帳單速查 結帳前確認明細 連續打單結帳 掛單 結帳 明細" at bounding box center [751, 99] width 1110 height 72
click at [636, 220] on input "顧客姓名/手機號碼/編號" at bounding box center [651, 207] width 188 height 34
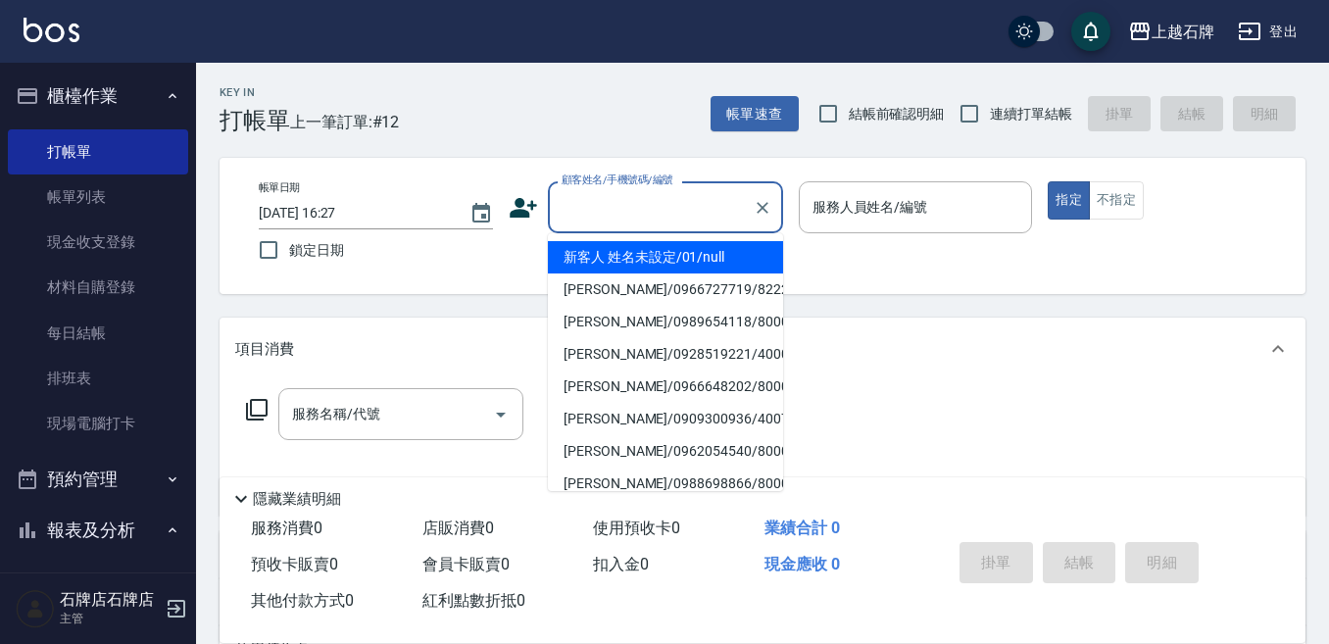
click at [666, 253] on li "新客人 姓名未設定/01/null" at bounding box center [665, 257] width 235 height 32
type input "新客人 姓名未設定/01/null"
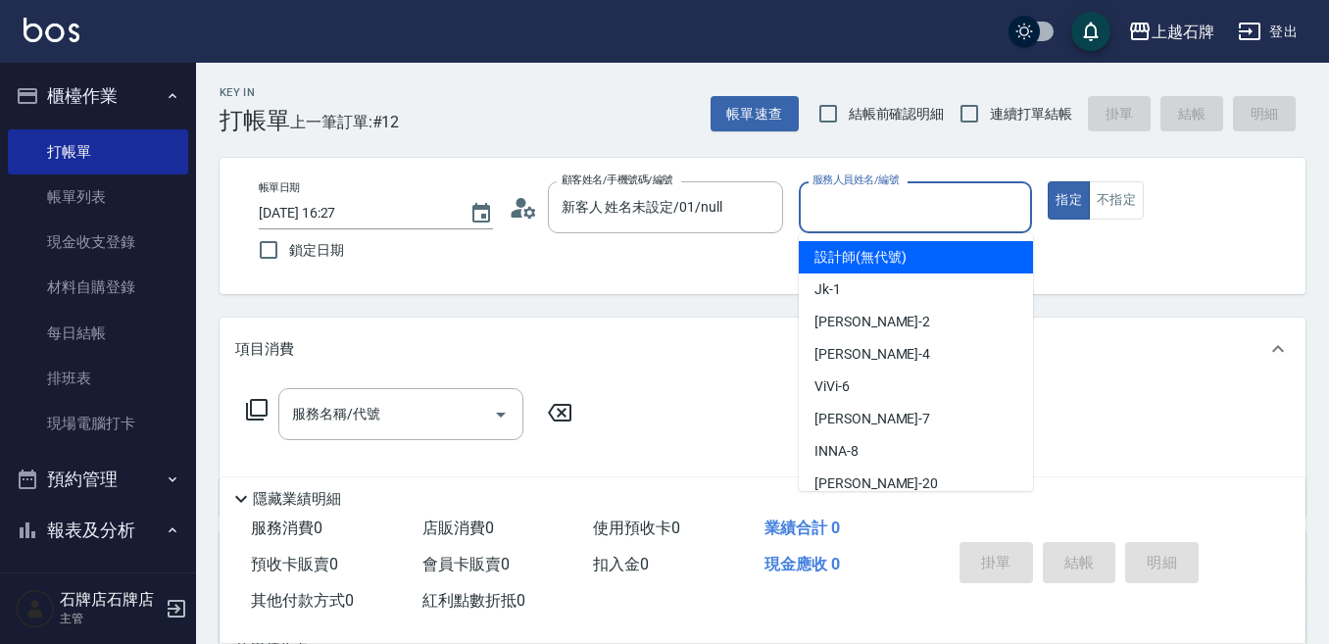
drag, startPoint x: 867, startPoint y: 202, endPoint x: 880, endPoint y: 218, distance: 20.8
click at [870, 202] on input "服務人員姓名/編號" at bounding box center [916, 207] width 217 height 34
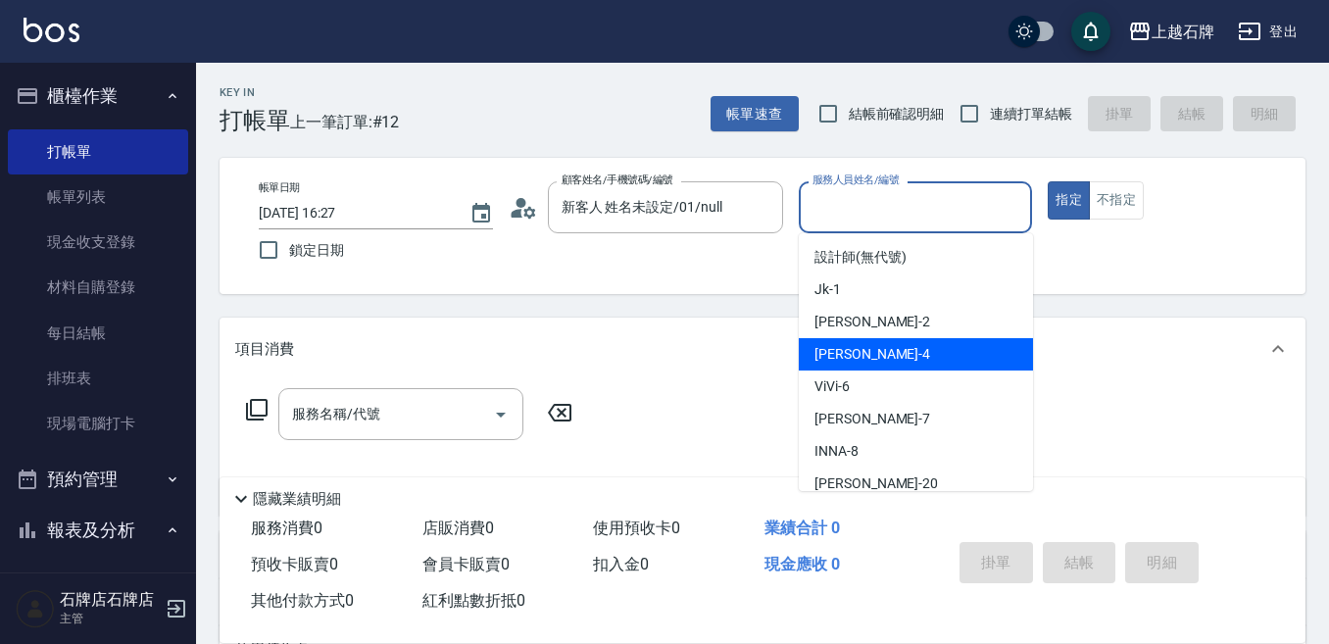
click at [900, 360] on div "[PERSON_NAME] -4" at bounding box center [916, 354] width 234 height 32
type input "[PERSON_NAME]-4"
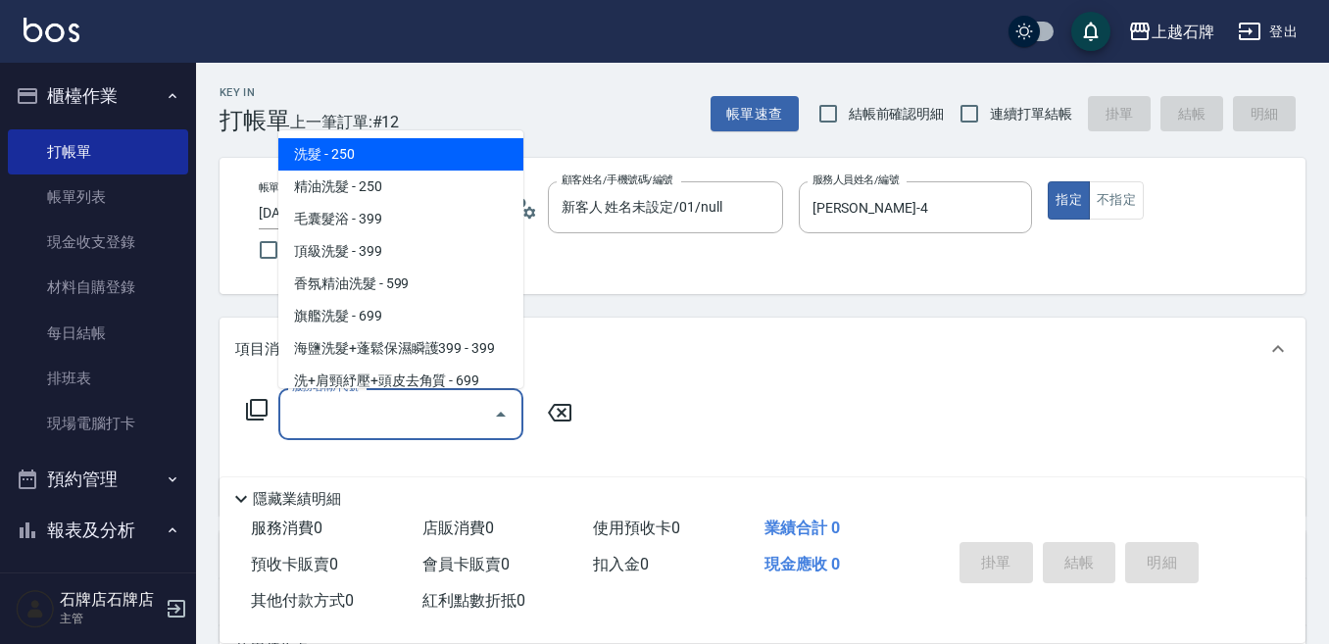
click at [456, 422] on input "服務名稱/代號" at bounding box center [386, 414] width 198 height 34
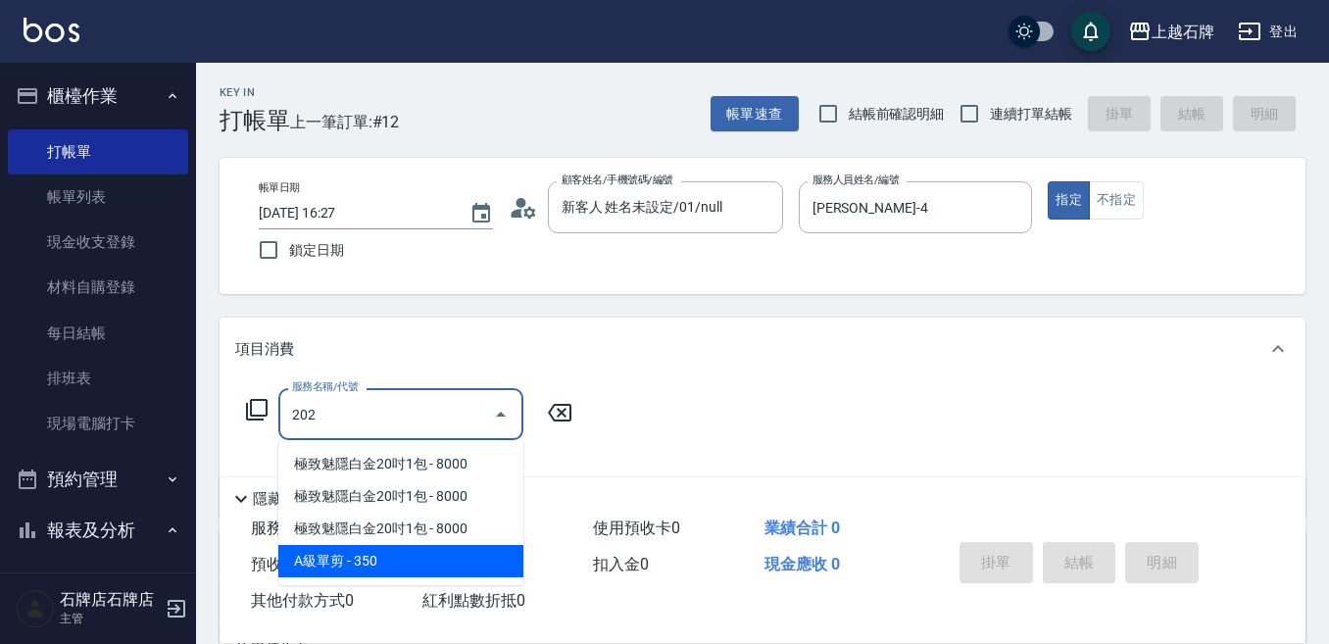
click at [446, 557] on span "A級單剪 - 350" at bounding box center [400, 561] width 245 height 32
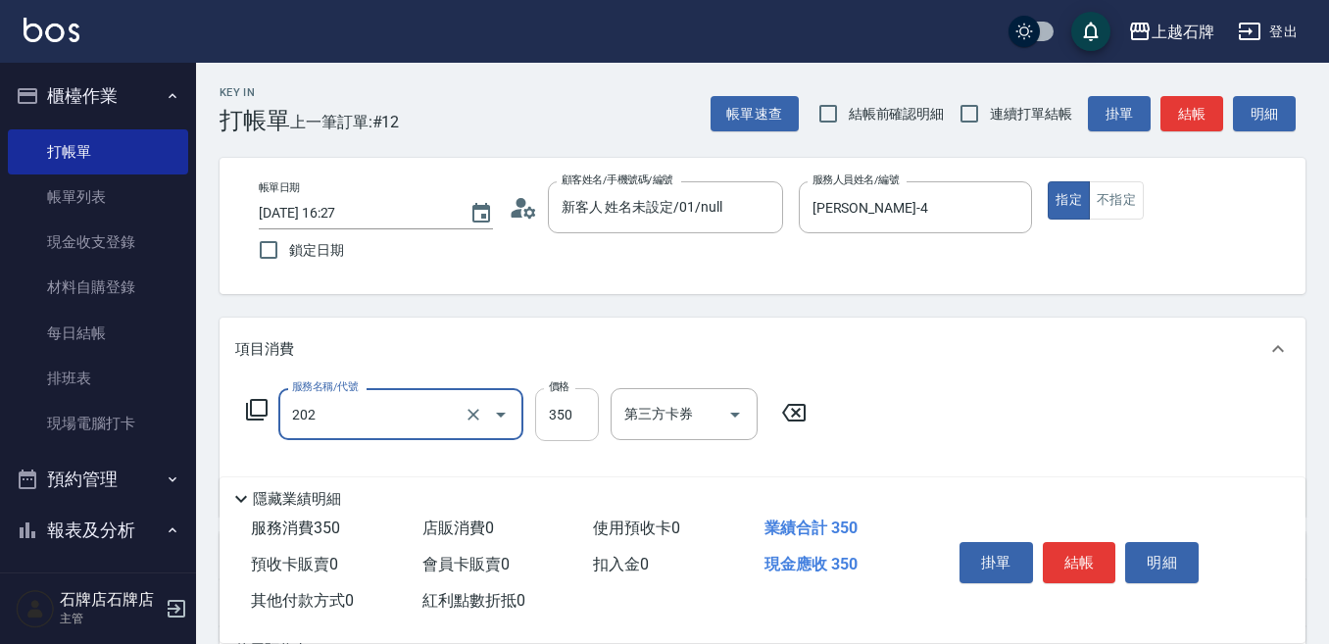
type input "A級單剪(202)"
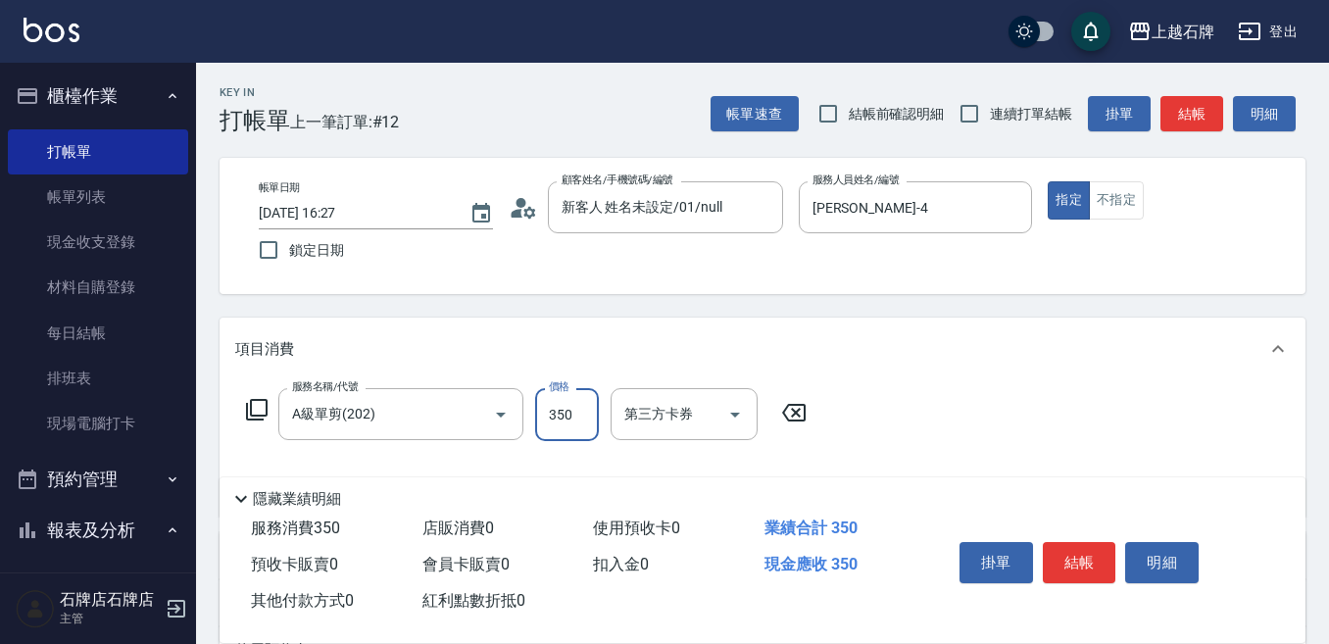
click at [560, 415] on input "350" at bounding box center [567, 414] width 64 height 53
type input "450"
click at [1066, 556] on button "結帳" at bounding box center [1080, 562] width 74 height 41
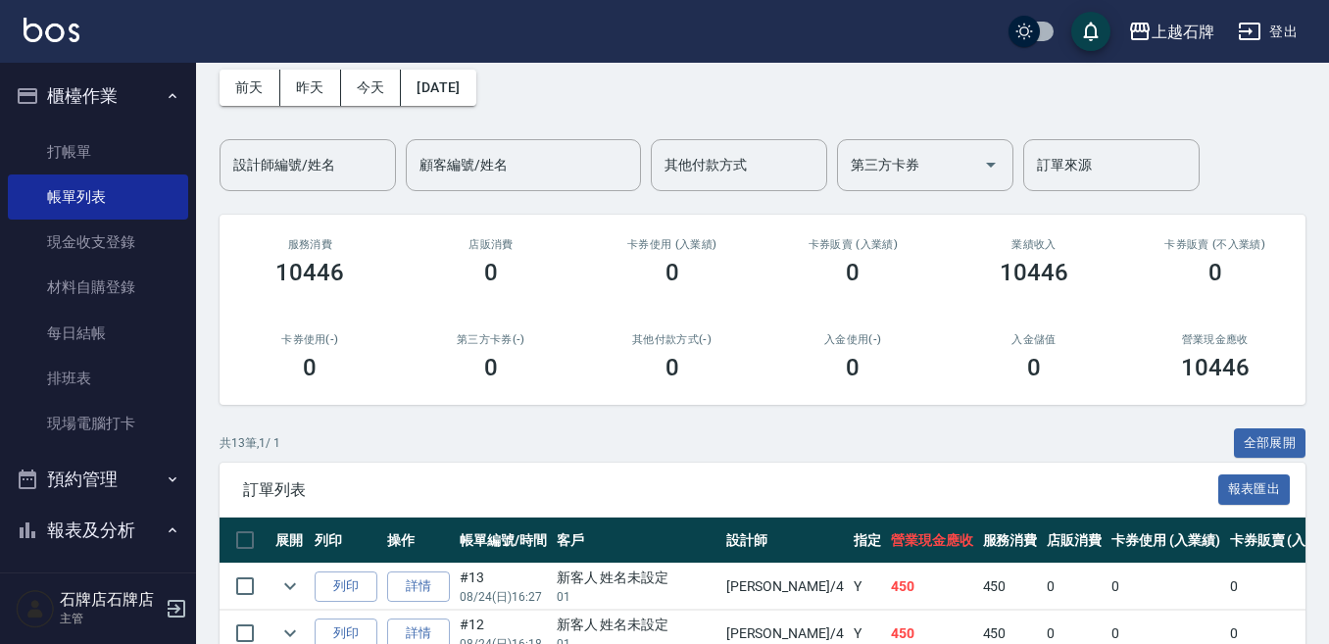
scroll to position [196, 0]
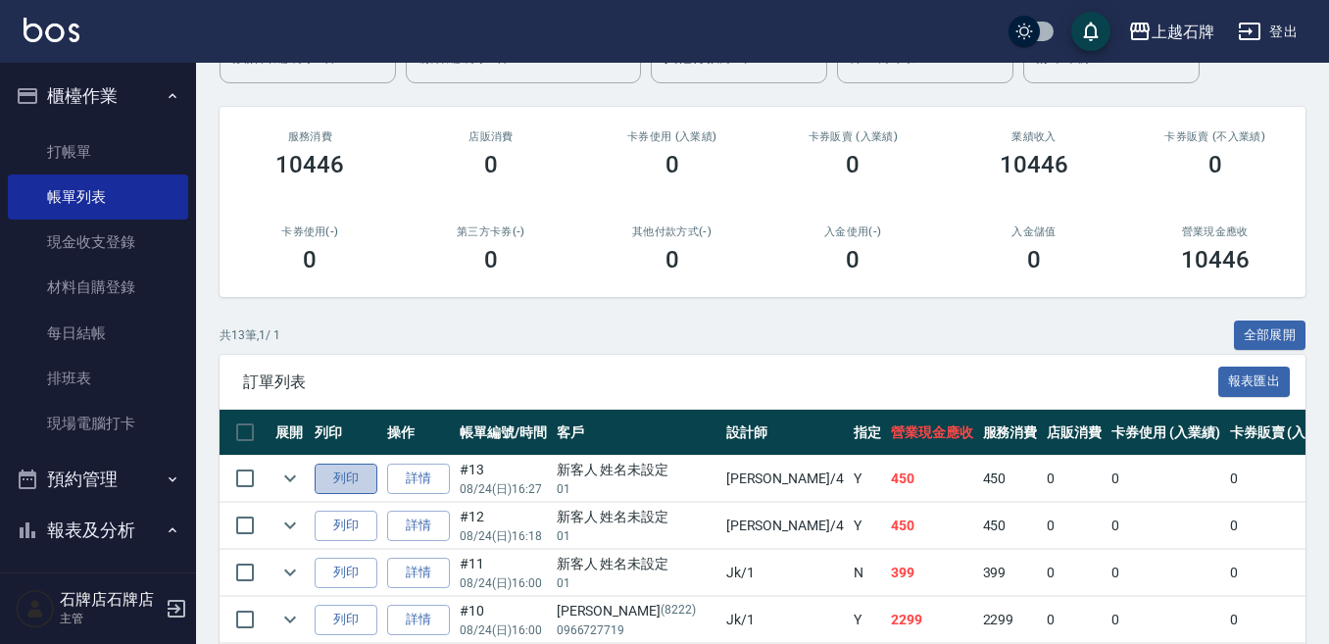
click at [338, 477] on button "列印" at bounding box center [346, 479] width 63 height 30
